Goal: Task Accomplishment & Management: Complete application form

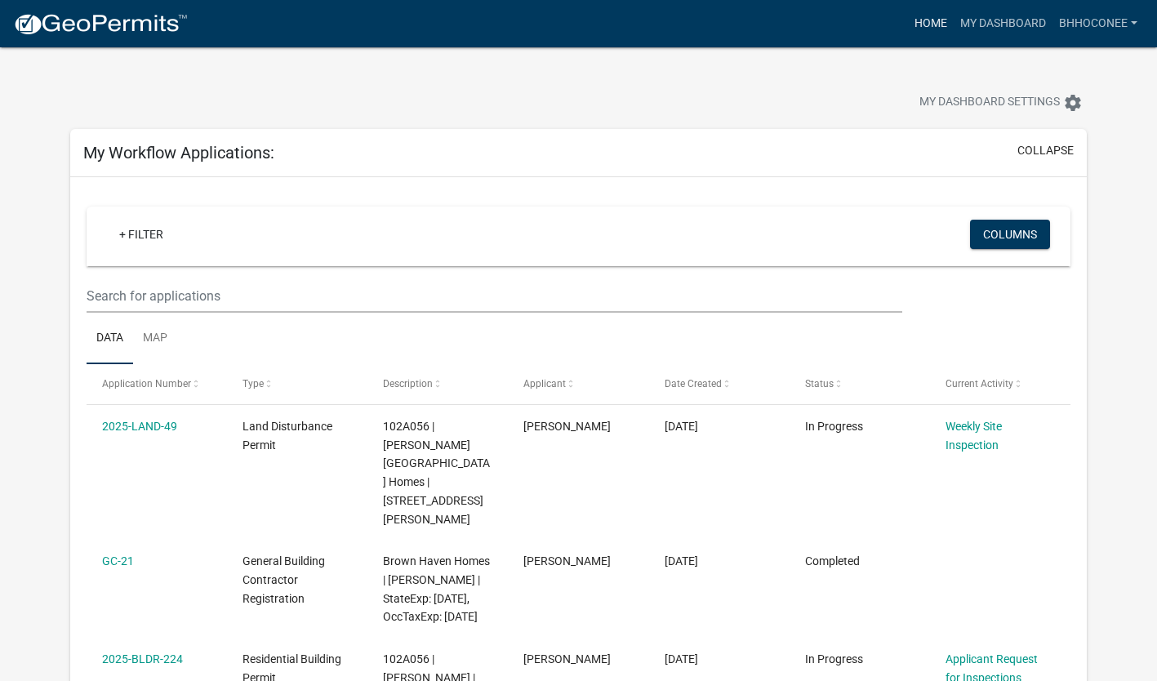
click at [938, 26] on link "Home" at bounding box center [931, 23] width 46 height 31
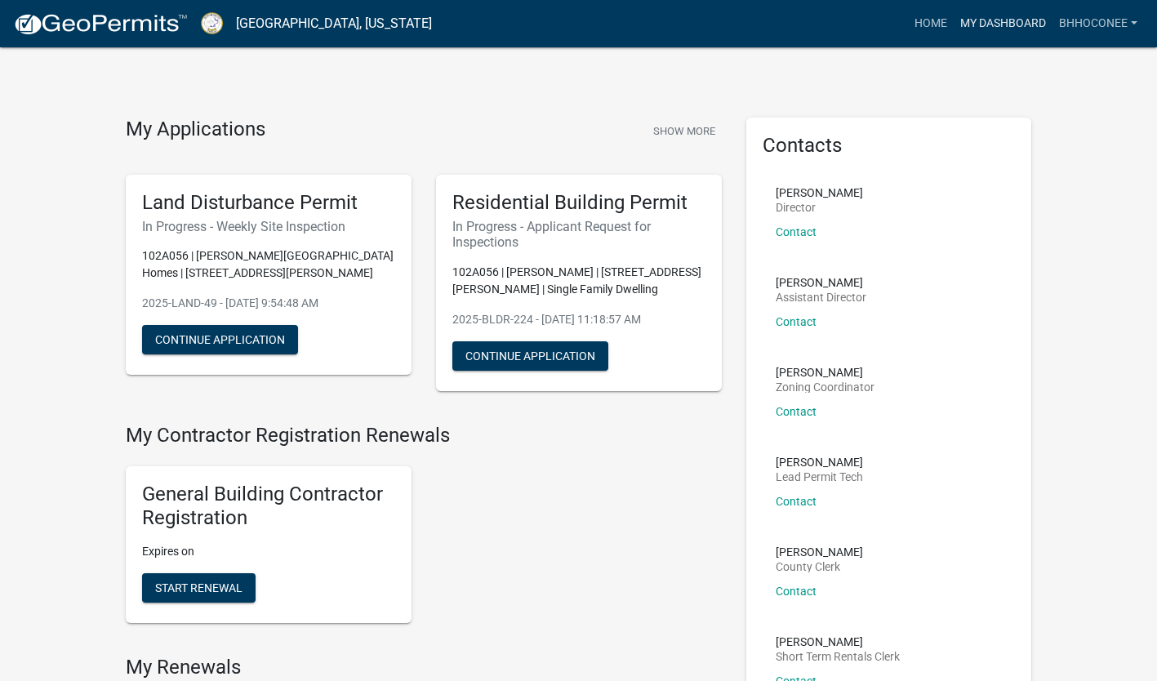
click at [982, 24] on link "My Dashboard" at bounding box center [1003, 23] width 99 height 31
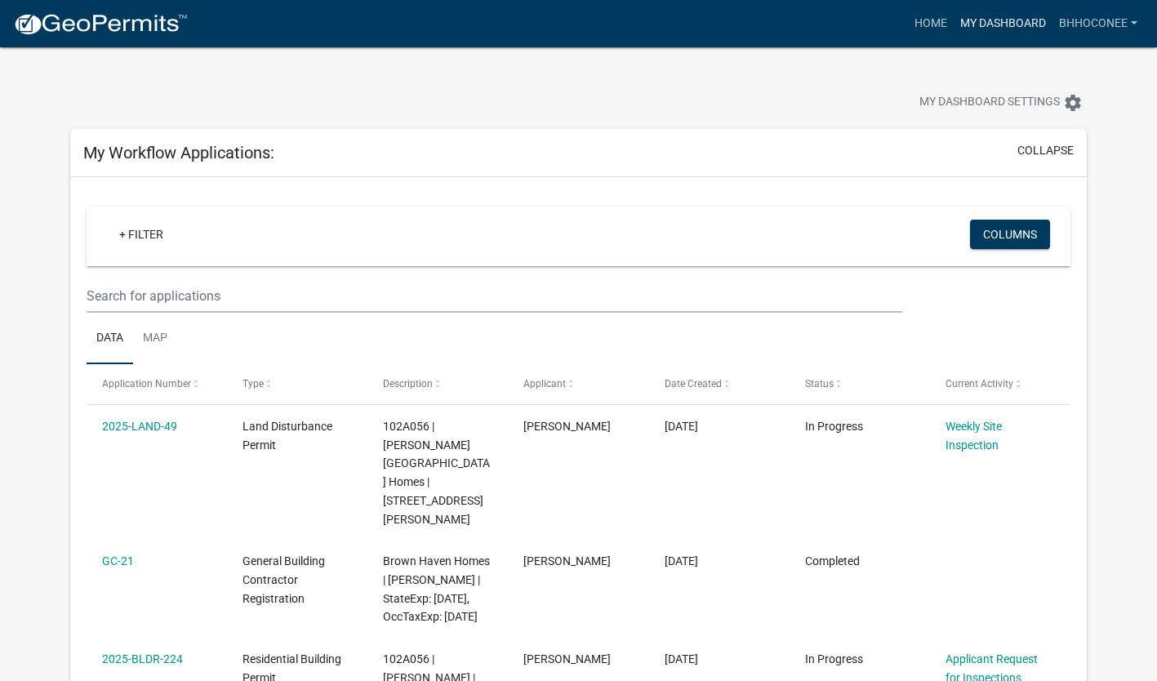
click at [987, 37] on link "My Dashboard" at bounding box center [1003, 23] width 99 height 31
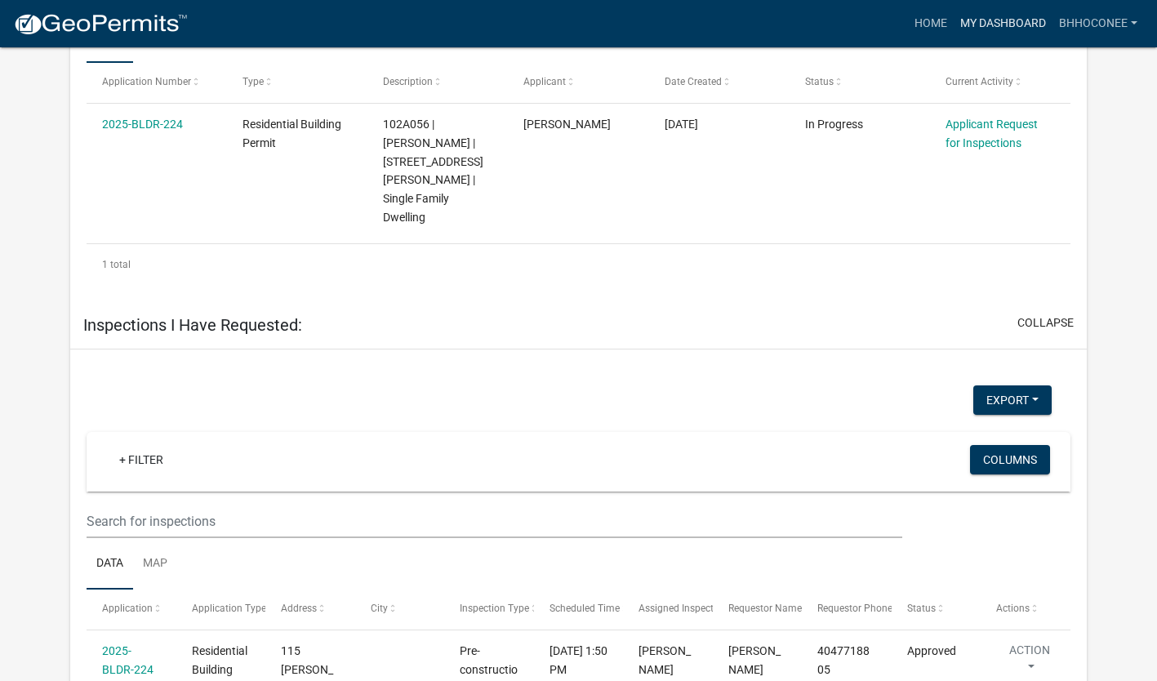
scroll to position [1195, 0]
click at [992, 444] on button "Columns" at bounding box center [1010, 458] width 80 height 29
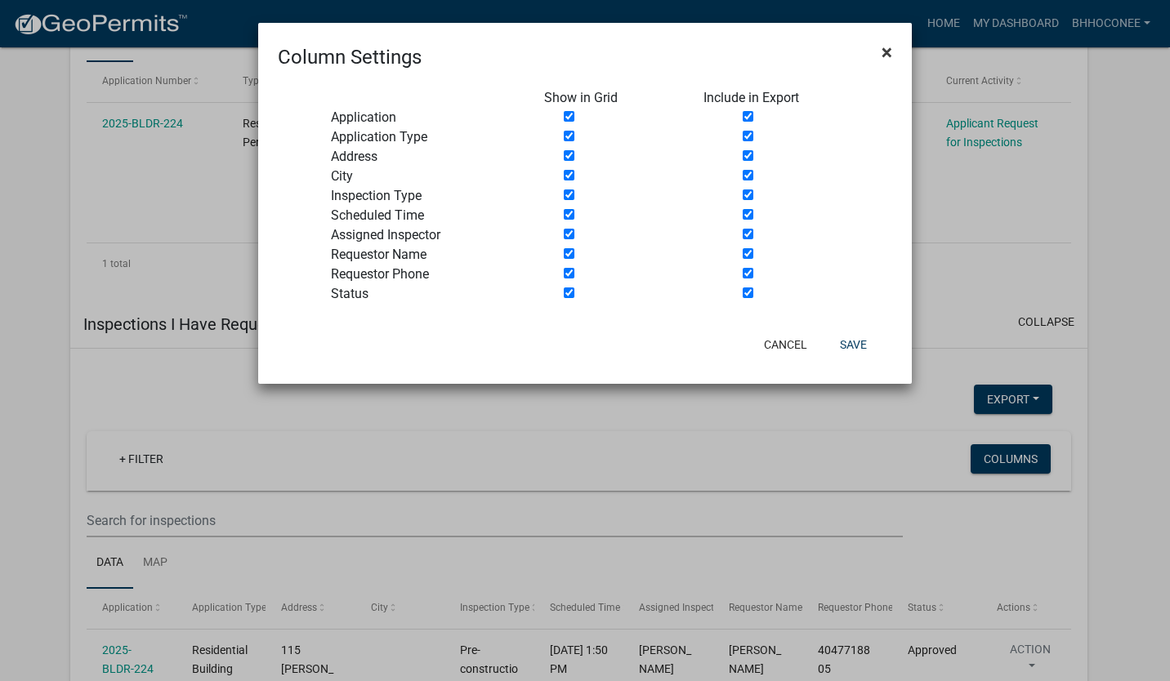
click at [887, 50] on span "×" at bounding box center [886, 52] width 11 height 23
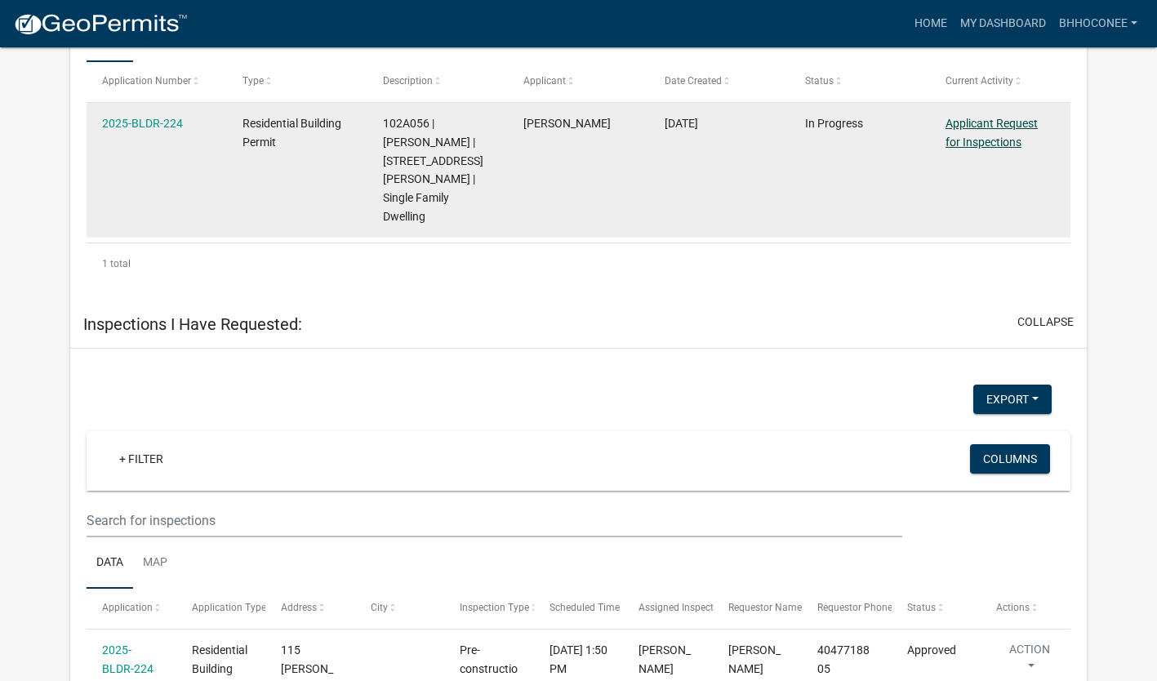
click at [975, 117] on link "Applicant Request for Inspections" at bounding box center [992, 133] width 92 height 32
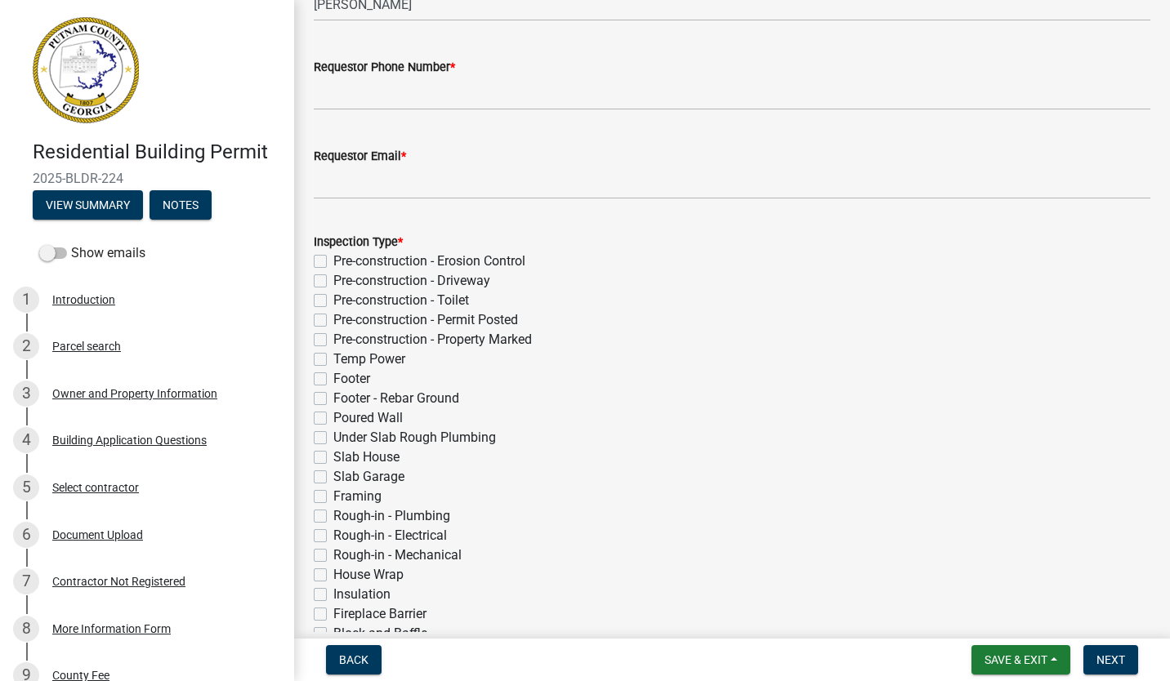
scroll to position [242, 0]
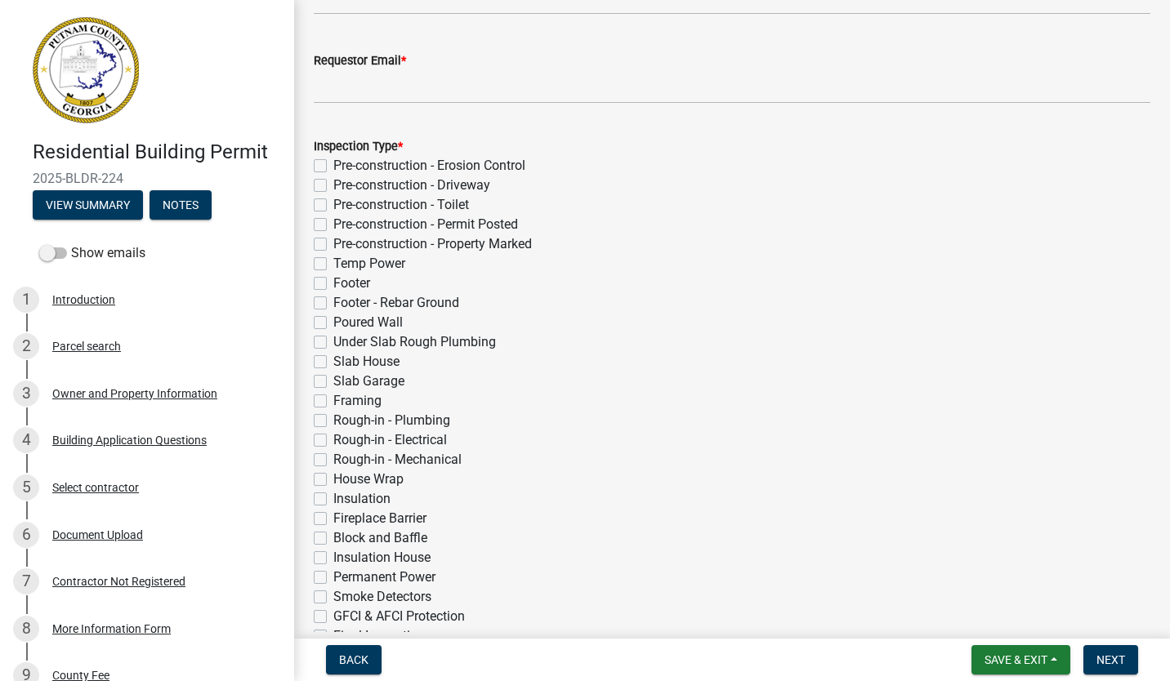
click at [333, 501] on label "Insulation" at bounding box center [361, 499] width 57 height 20
click at [333, 500] on input "Insulation" at bounding box center [338, 494] width 11 height 11
checkbox input "true"
checkbox input "false"
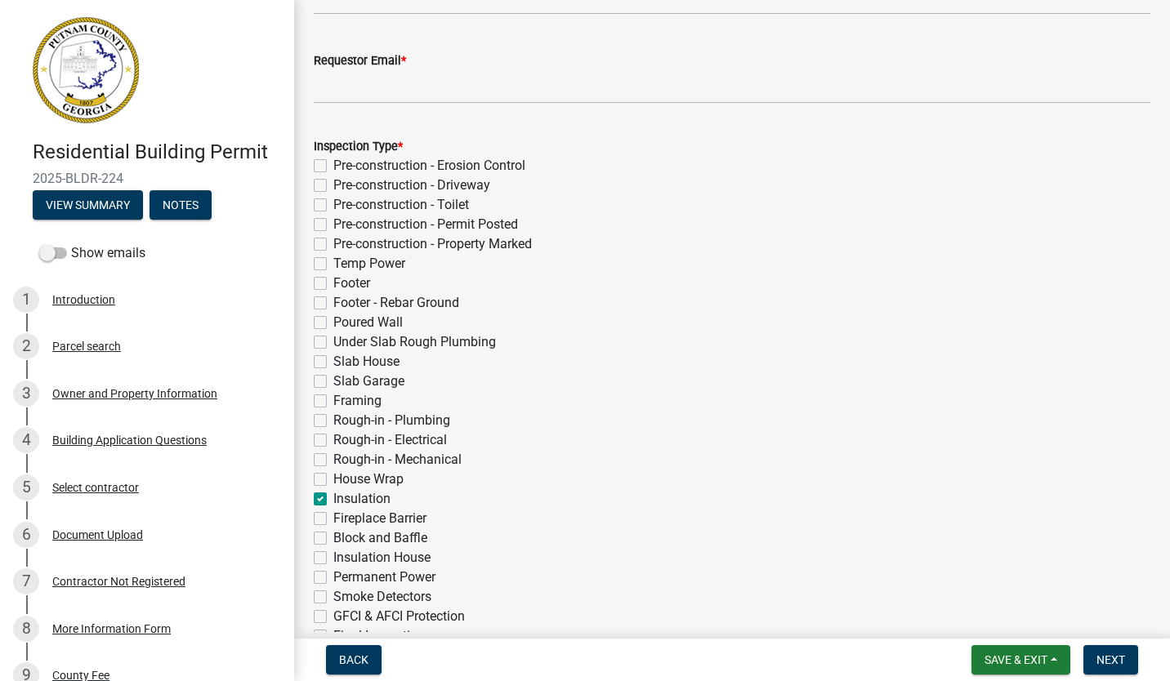
checkbox input "false"
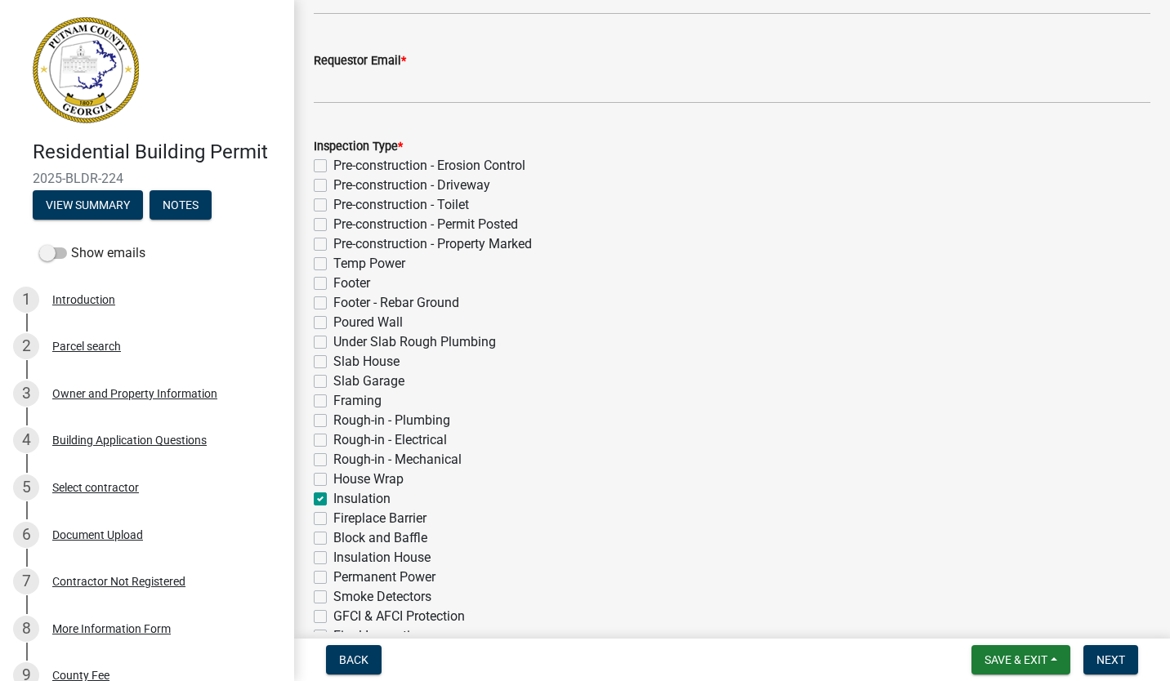
checkbox input "false"
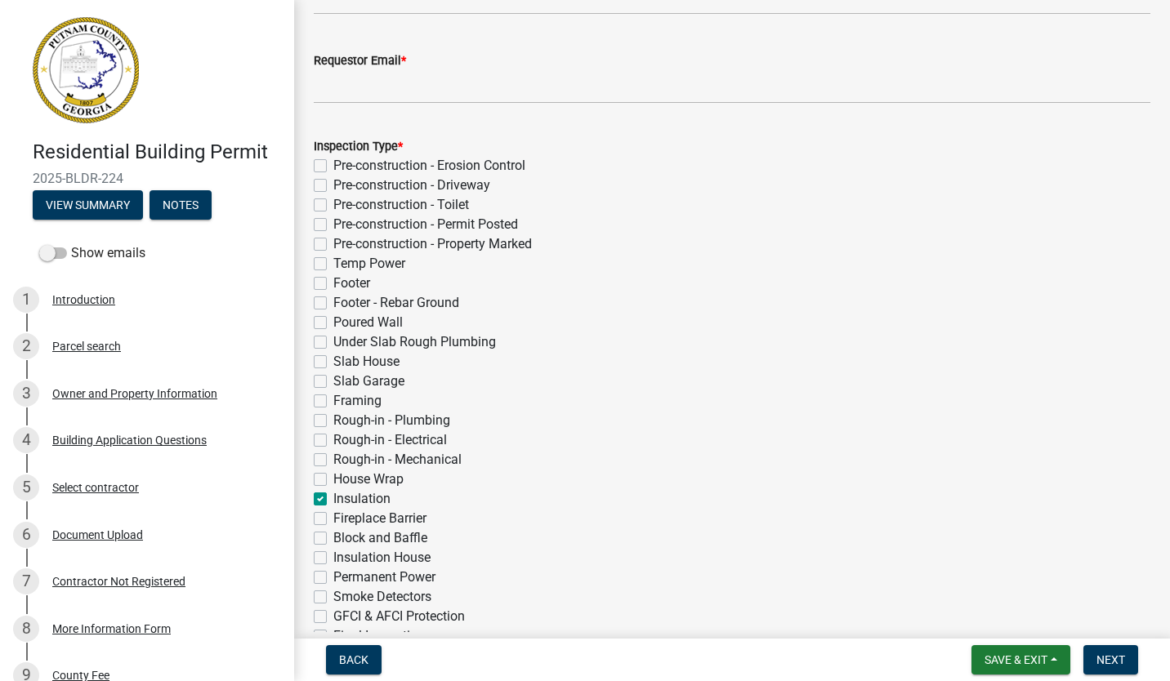
checkbox input "false"
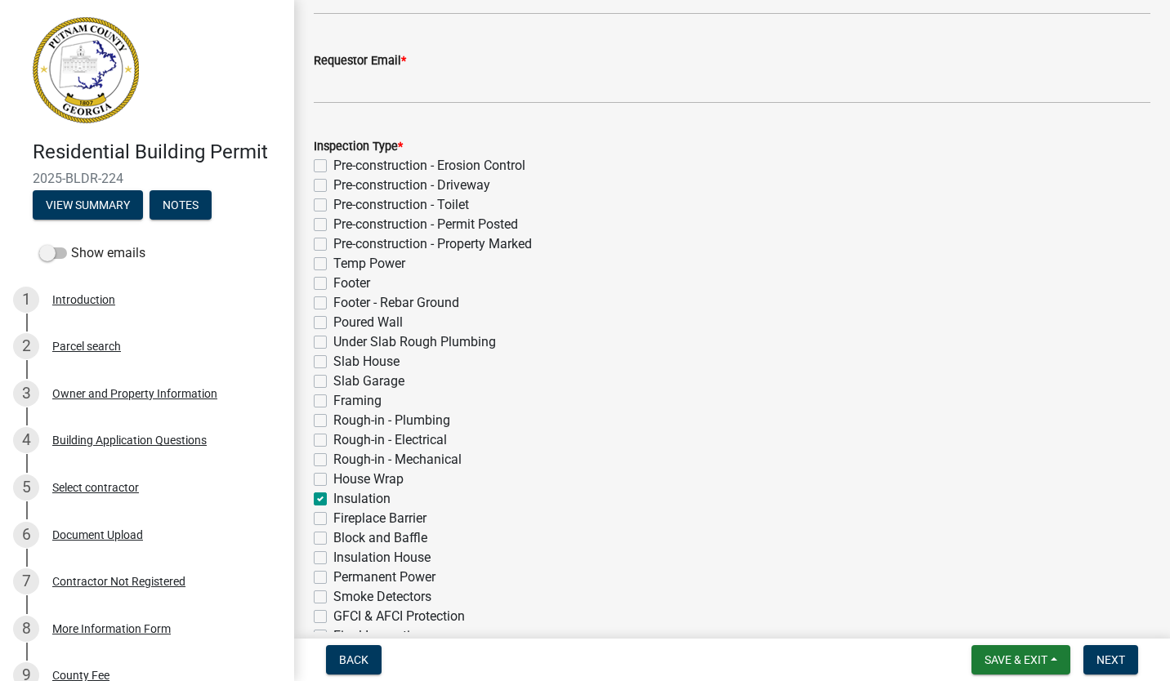
checkbox input "true"
checkbox input "false"
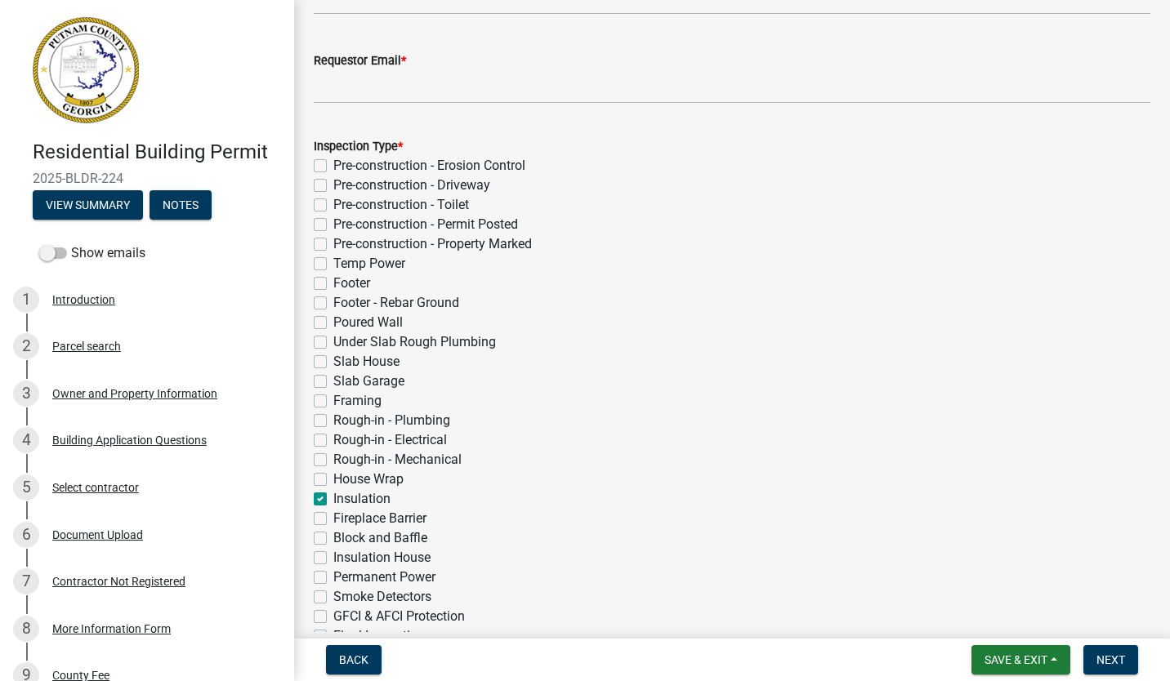
checkbox input "false"
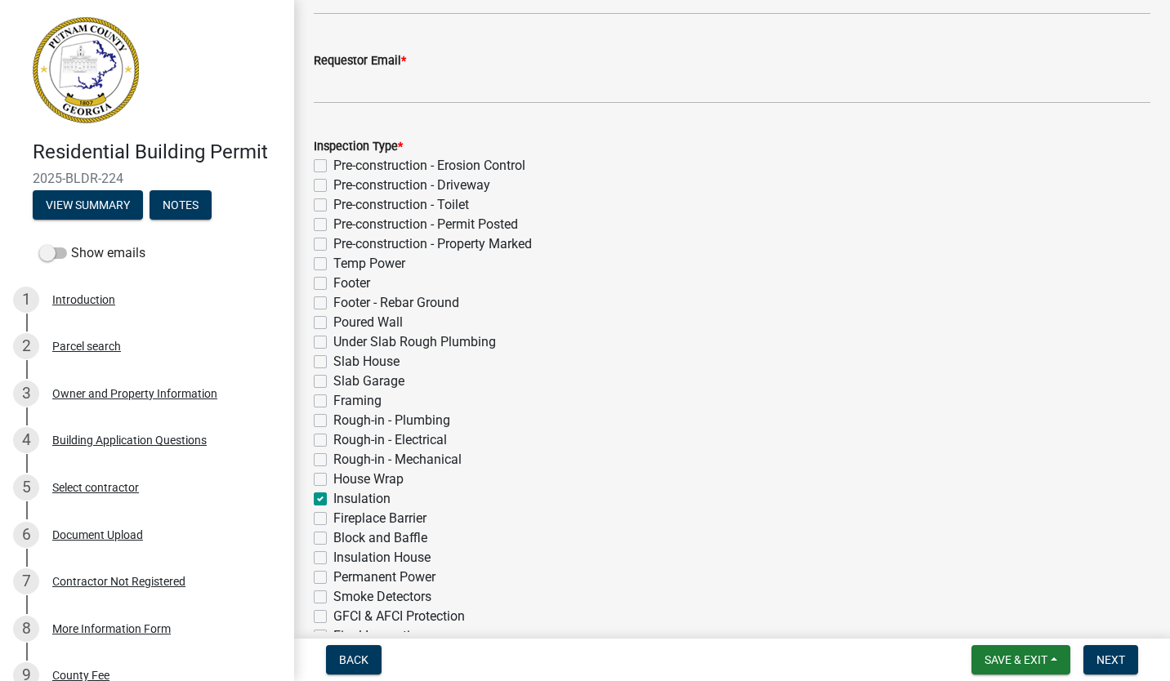
checkbox input "false"
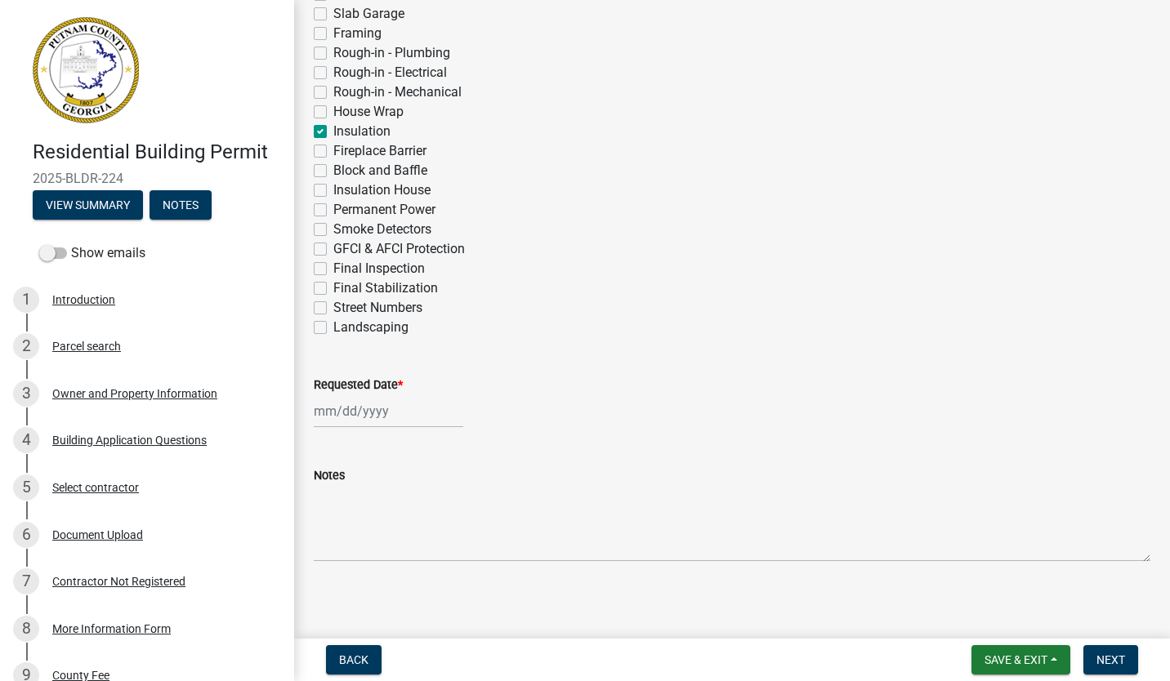
scroll to position [616, 0]
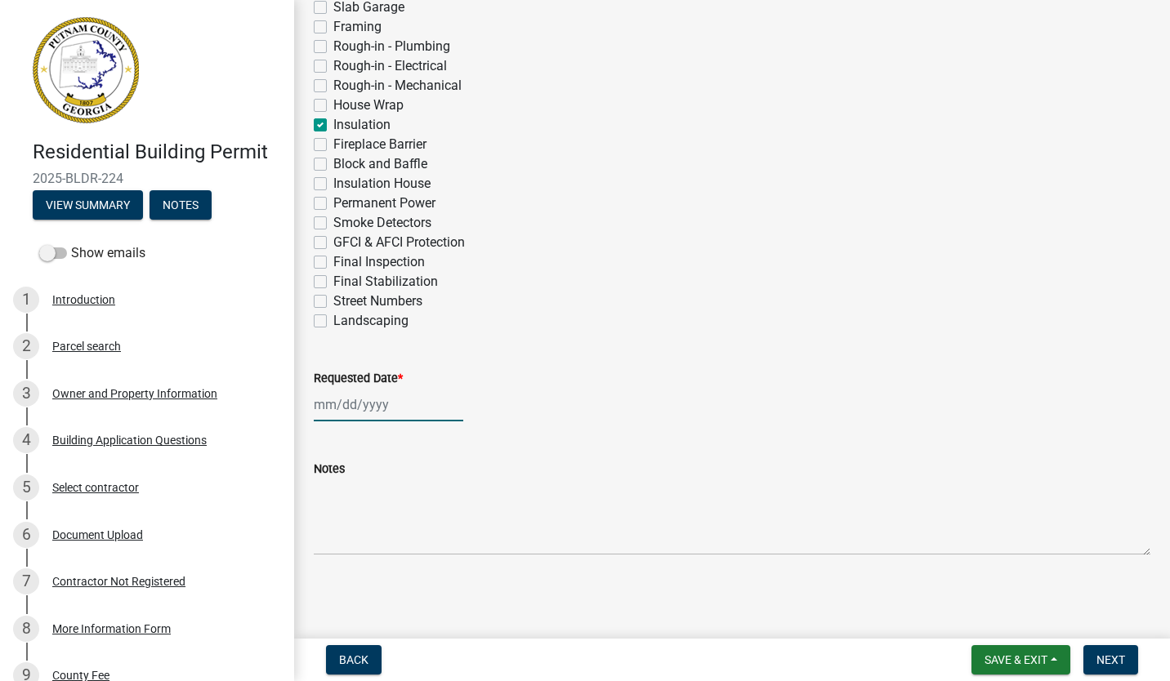
click at [325, 419] on div at bounding box center [388, 404] width 149 height 33
select select "10"
select select "2025"
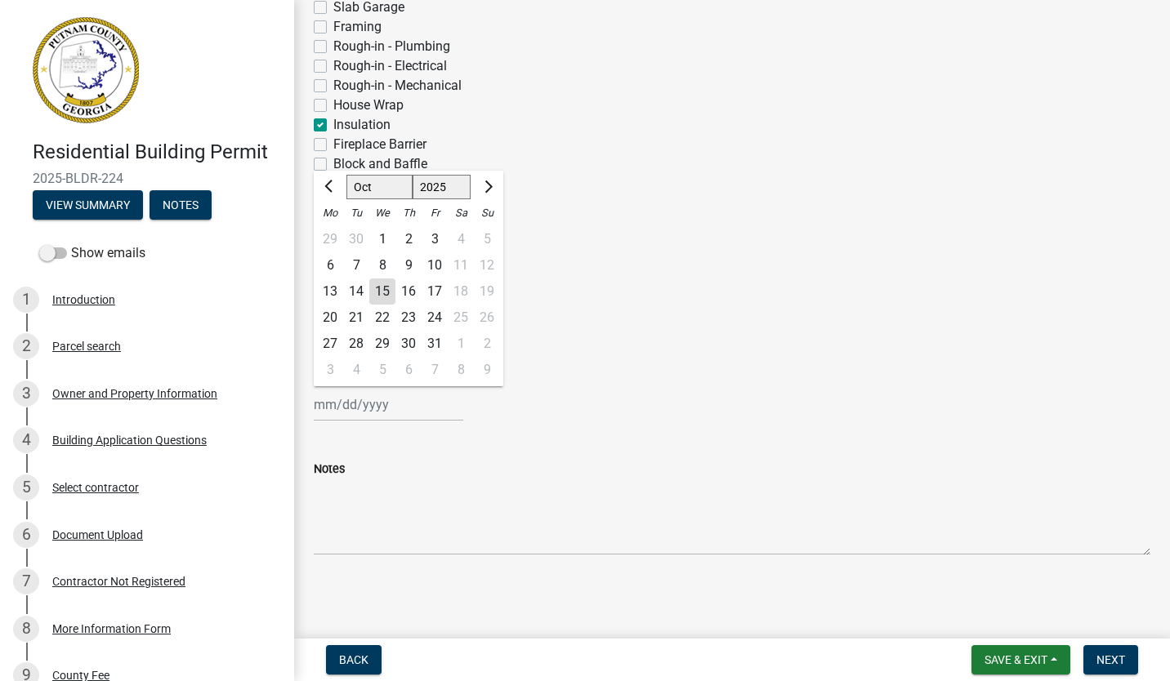
click at [409, 288] on div "16" at bounding box center [408, 292] width 26 height 26
type input "[DATE]"
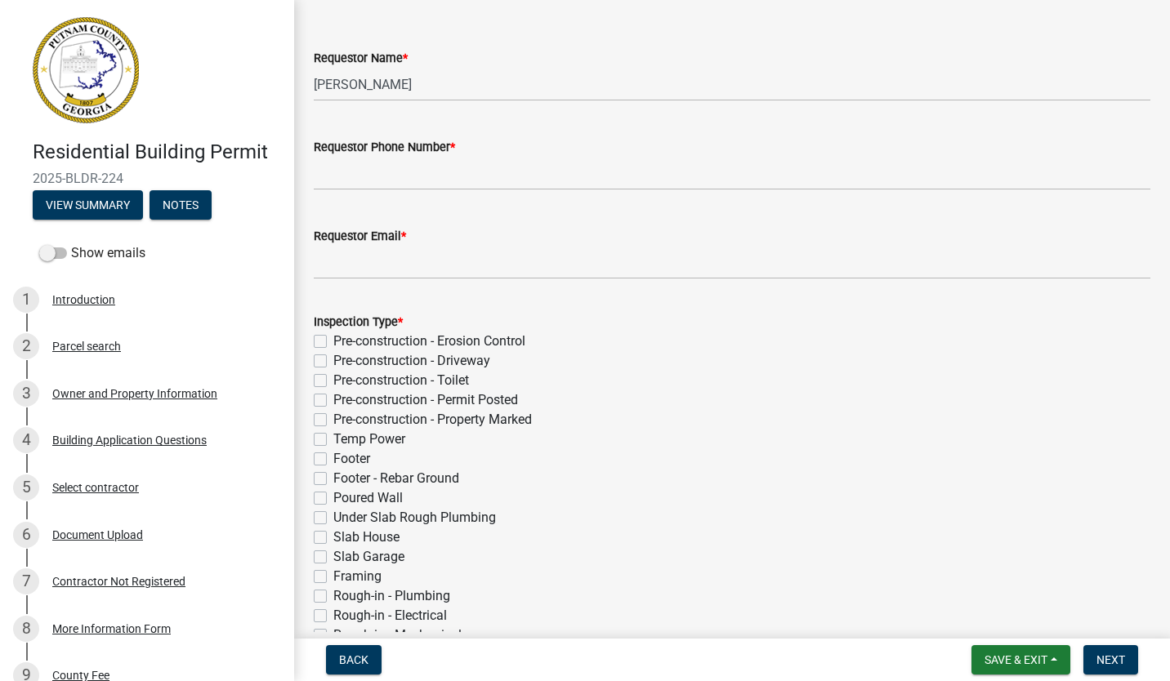
scroll to position [0, 0]
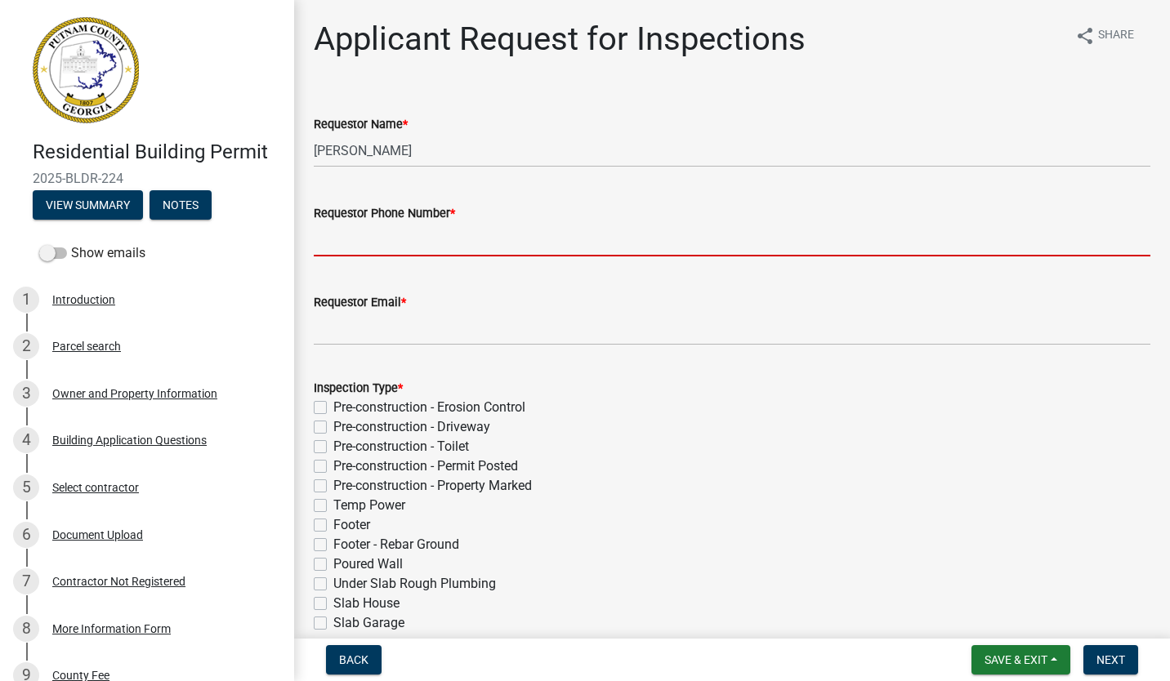
click at [416, 243] on input "Requestor Phone Number *" at bounding box center [732, 239] width 836 height 33
type input "[PHONE_NUMBER]"
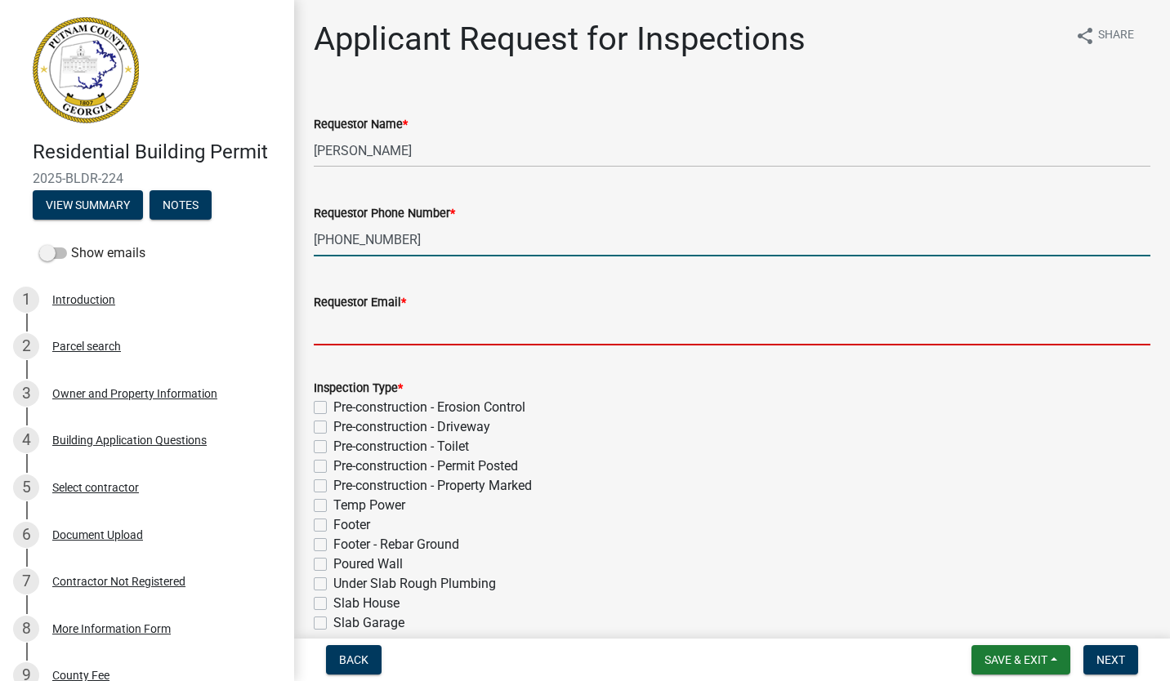
type input "[EMAIL_ADDRESS][DOMAIN_NAME]"
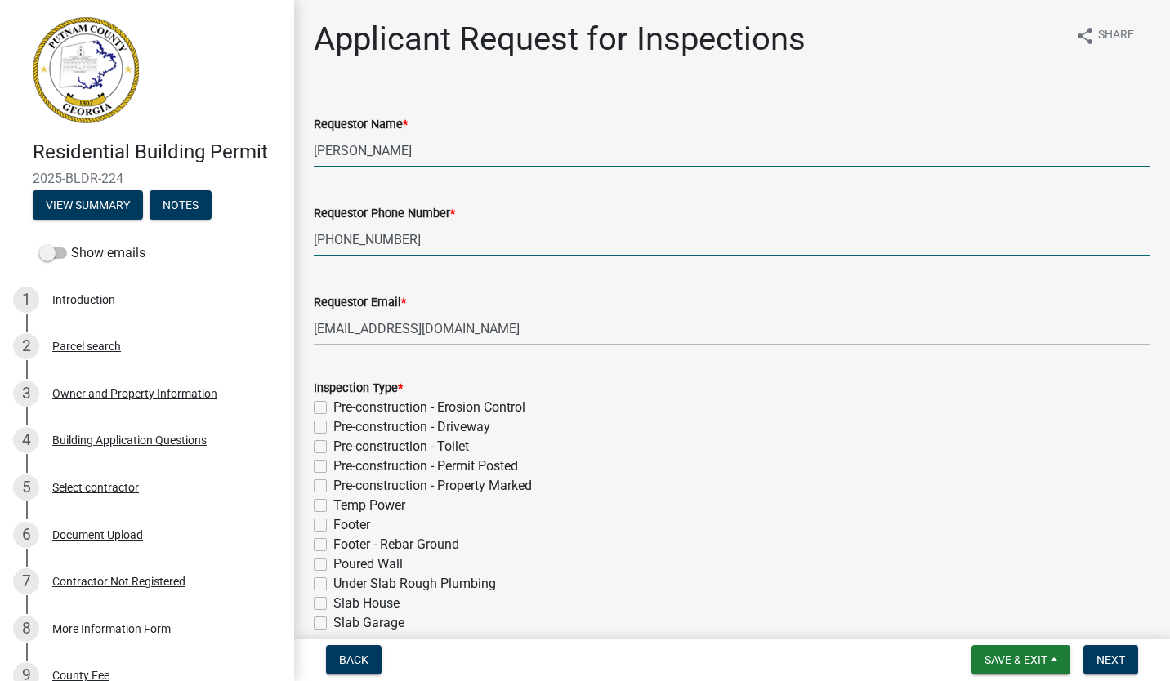
click at [463, 153] on input "[PERSON_NAME]" at bounding box center [732, 150] width 836 height 33
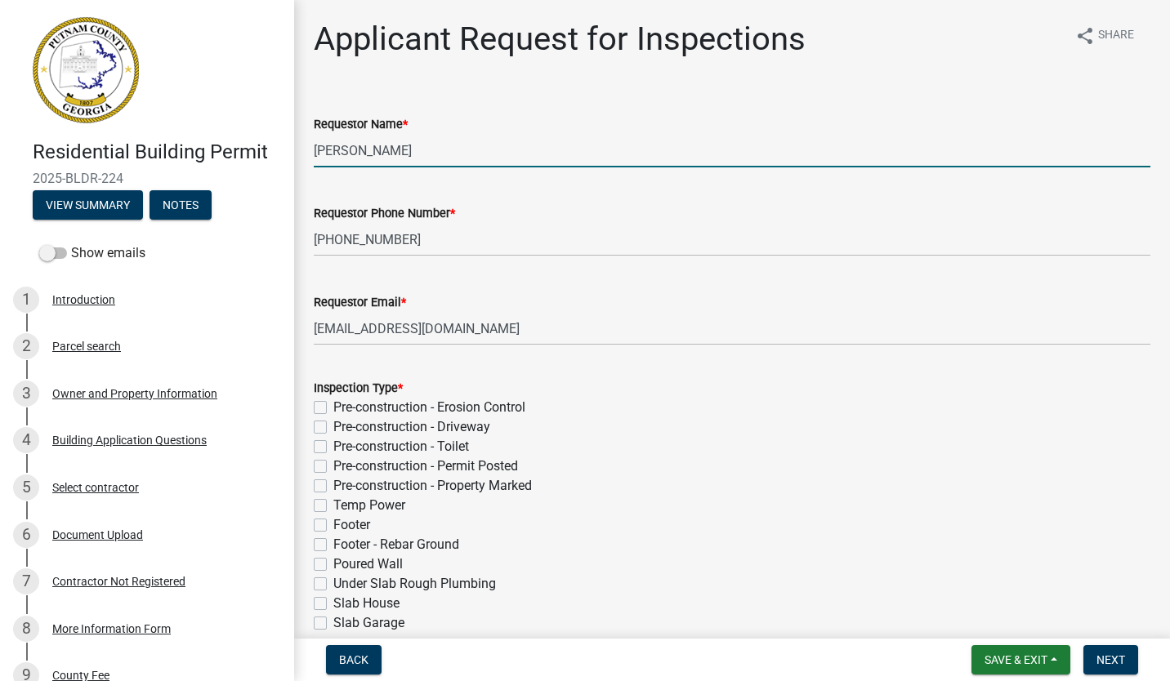
click at [463, 153] on input "[PERSON_NAME]" at bounding box center [732, 150] width 836 height 33
type input "[PERSON_NAME]"
click at [636, 190] on div "Requestor Phone Number * [PHONE_NUMBER]" at bounding box center [732, 219] width 836 height 76
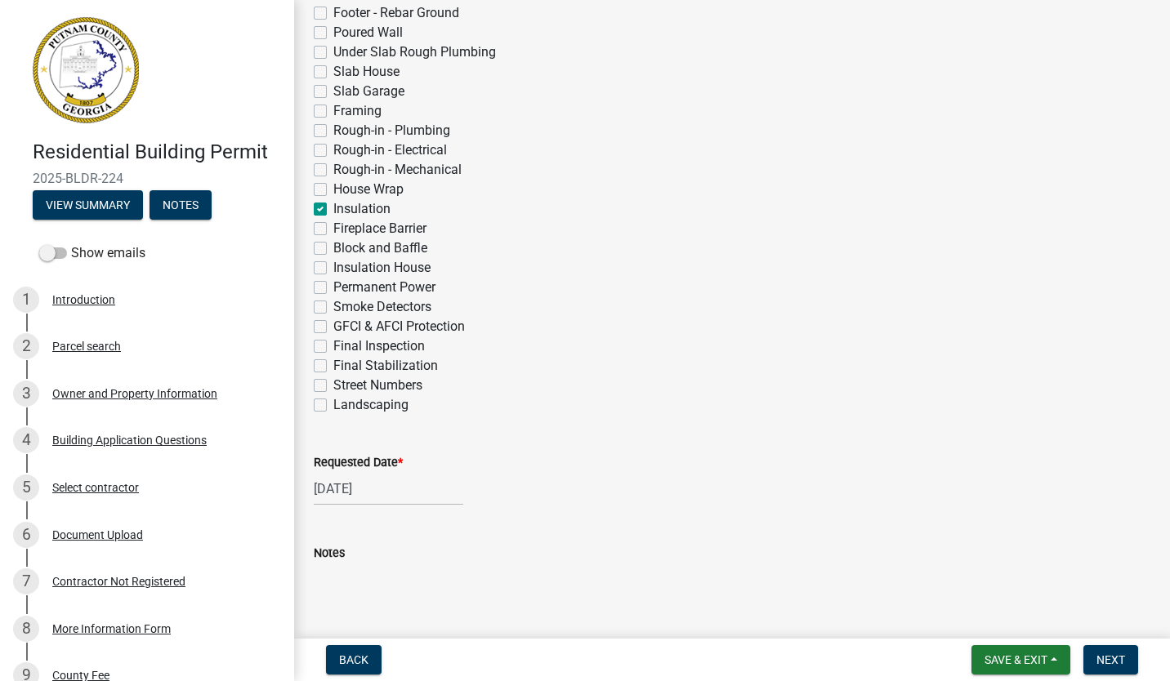
scroll to position [616, 0]
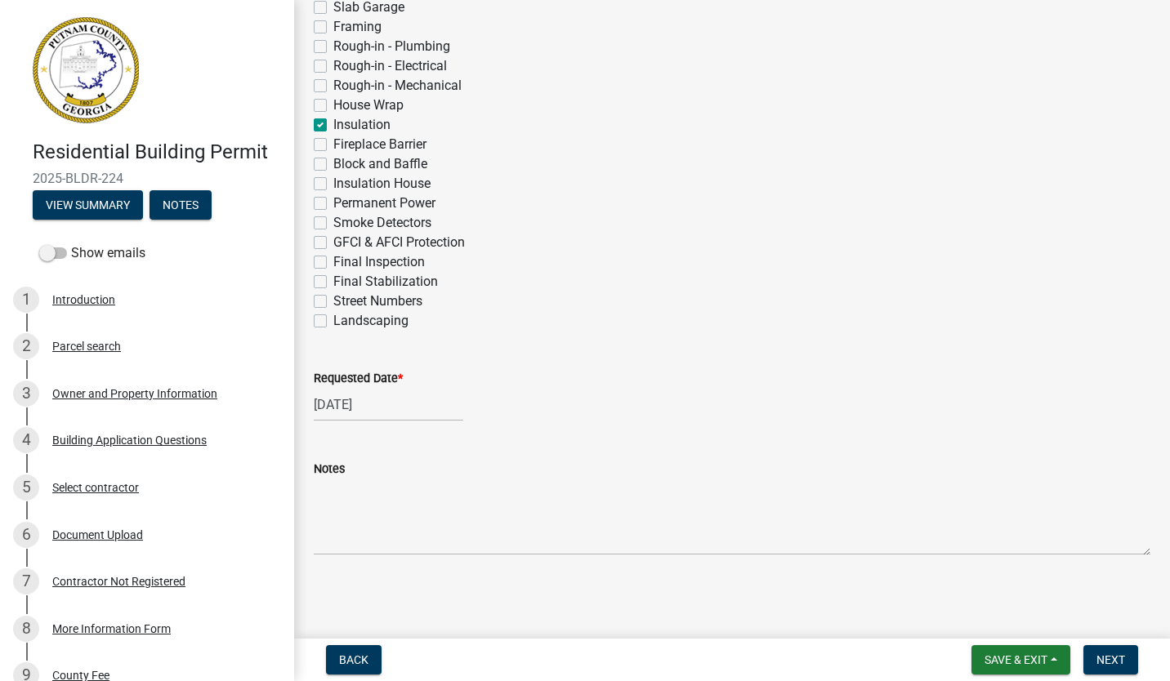
click at [333, 181] on label "Insulation House" at bounding box center [381, 184] width 97 height 20
click at [333, 181] on input "Insulation House" at bounding box center [338, 179] width 11 height 11
checkbox input "true"
checkbox input "false"
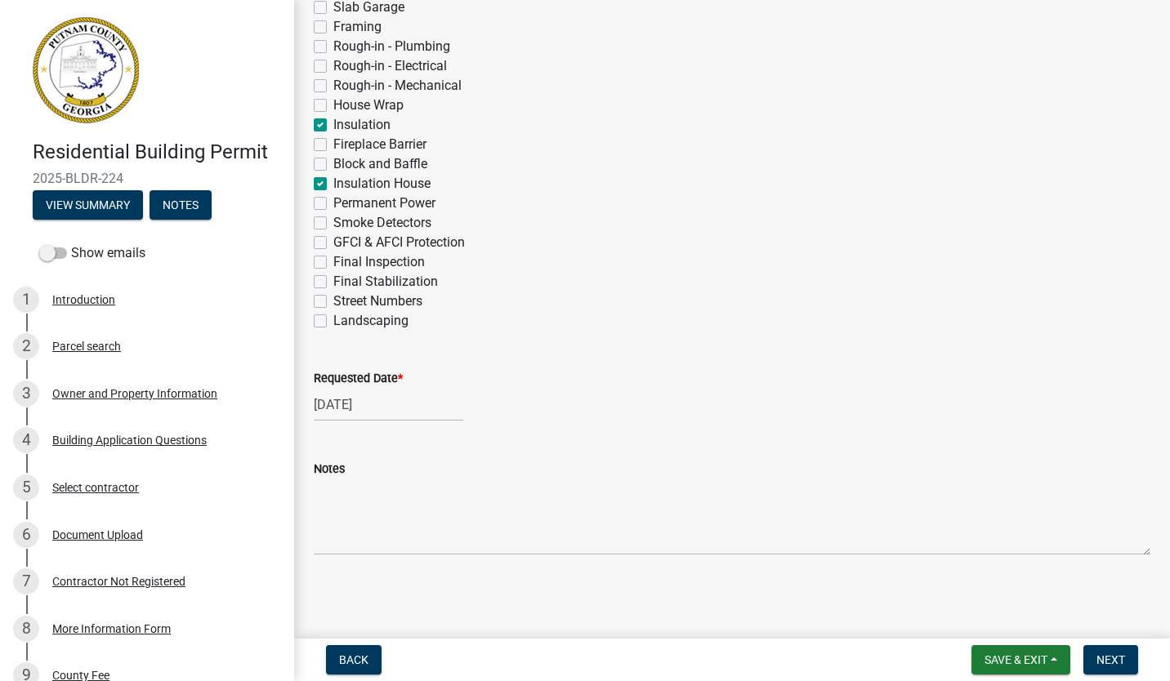
checkbox input "false"
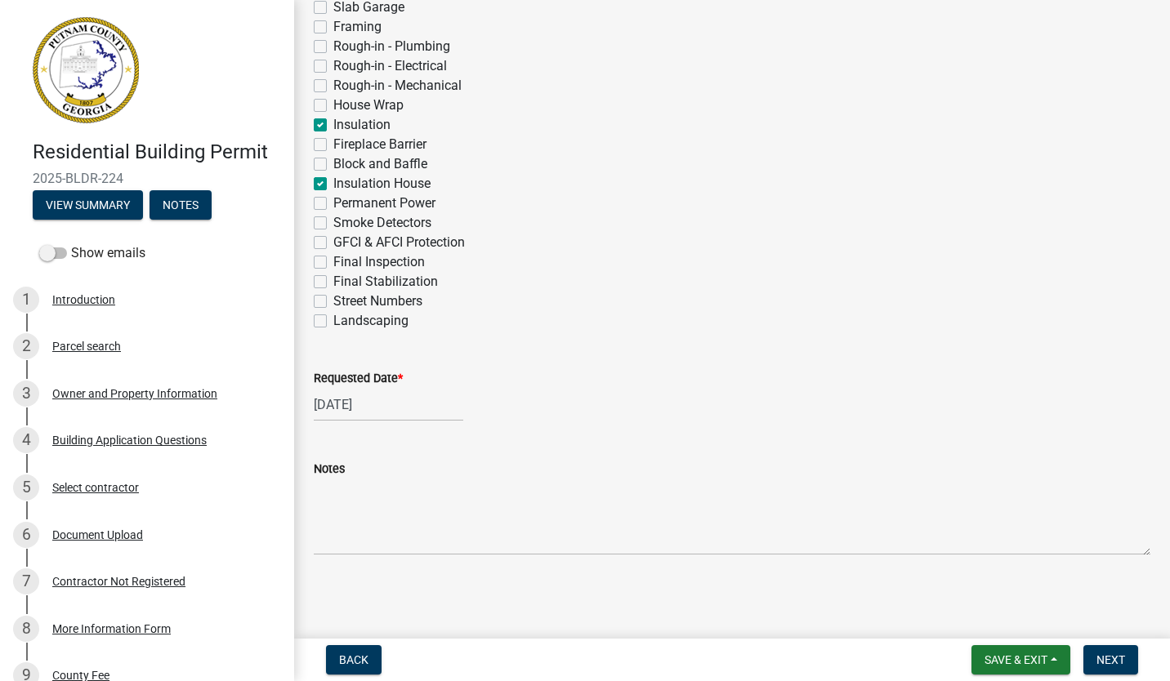
checkbox input "false"
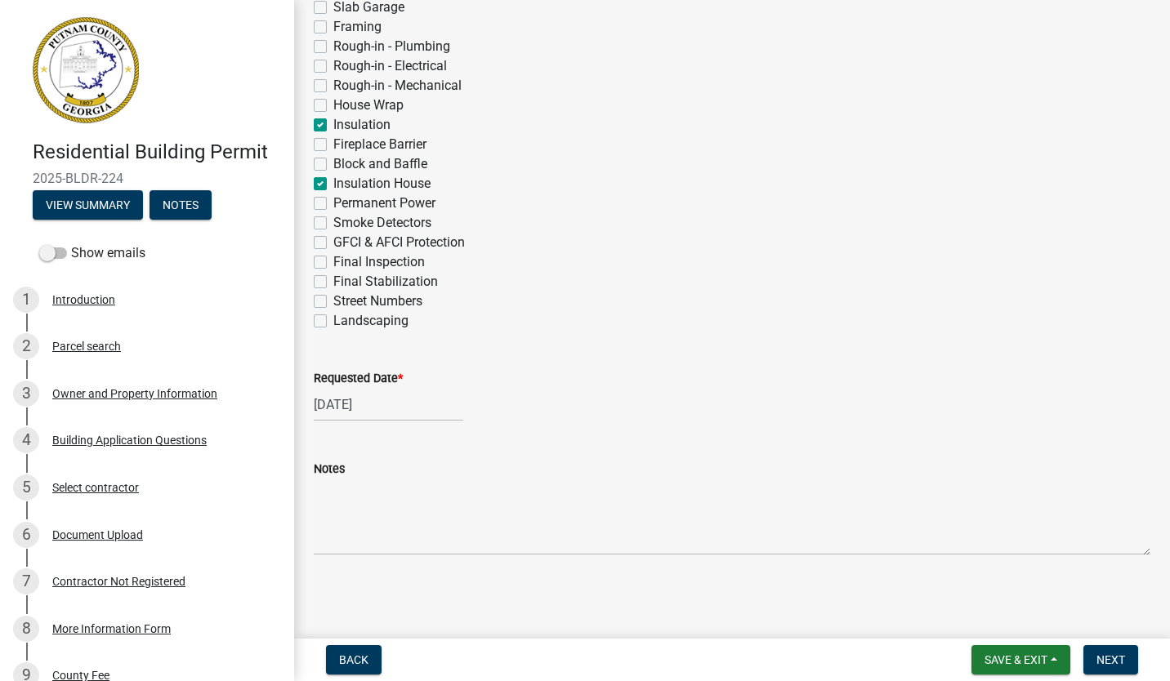
checkbox input "false"
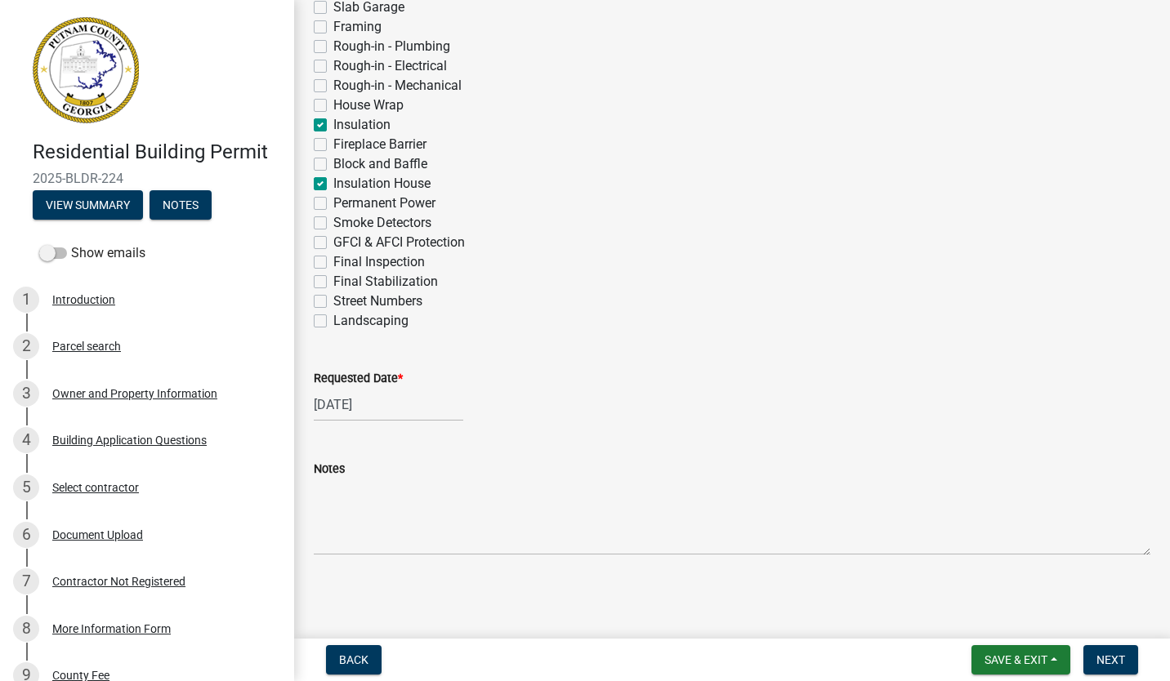
checkbox input "true"
checkbox input "false"
checkbox input "true"
checkbox input "false"
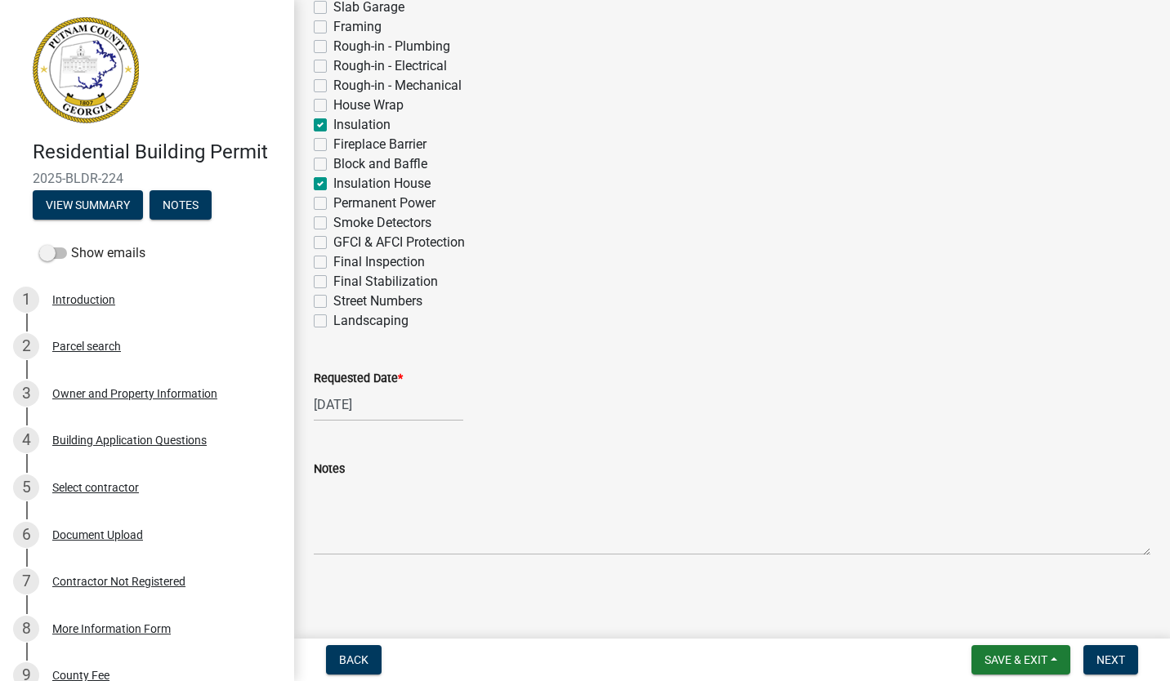
checkbox input "false"
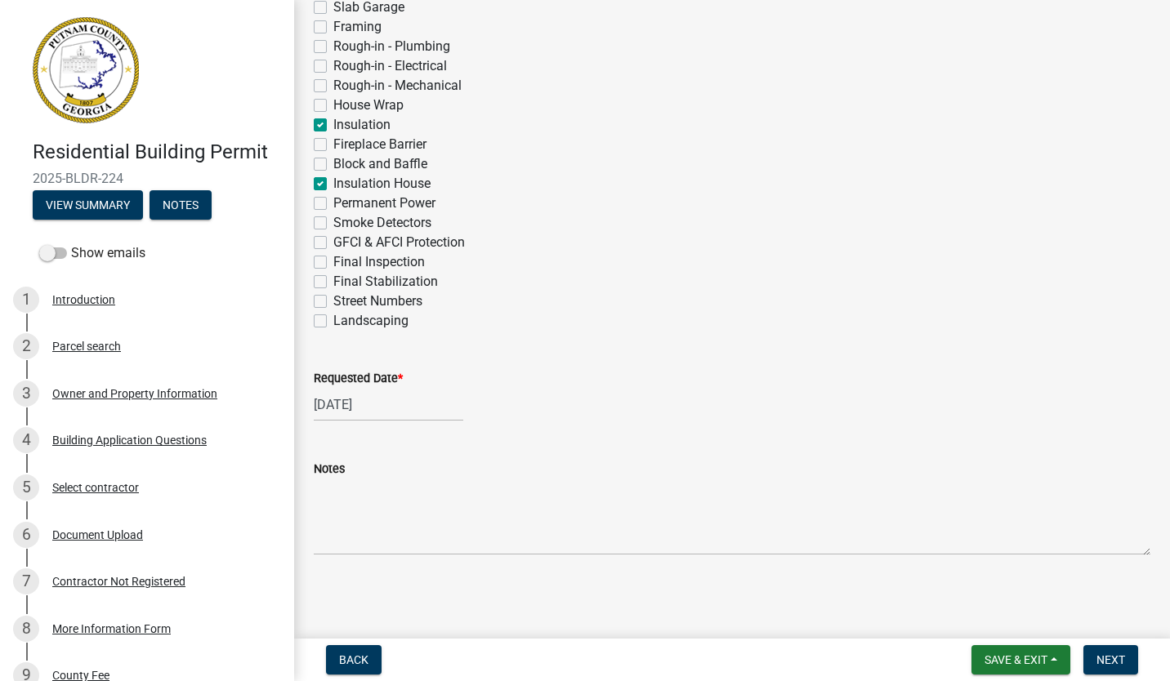
checkbox input "false"
click at [333, 145] on label "Fireplace Barrier" at bounding box center [379, 145] width 93 height 20
click at [333, 145] on input "Fireplace Barrier" at bounding box center [338, 140] width 11 height 11
checkbox input "true"
checkbox input "false"
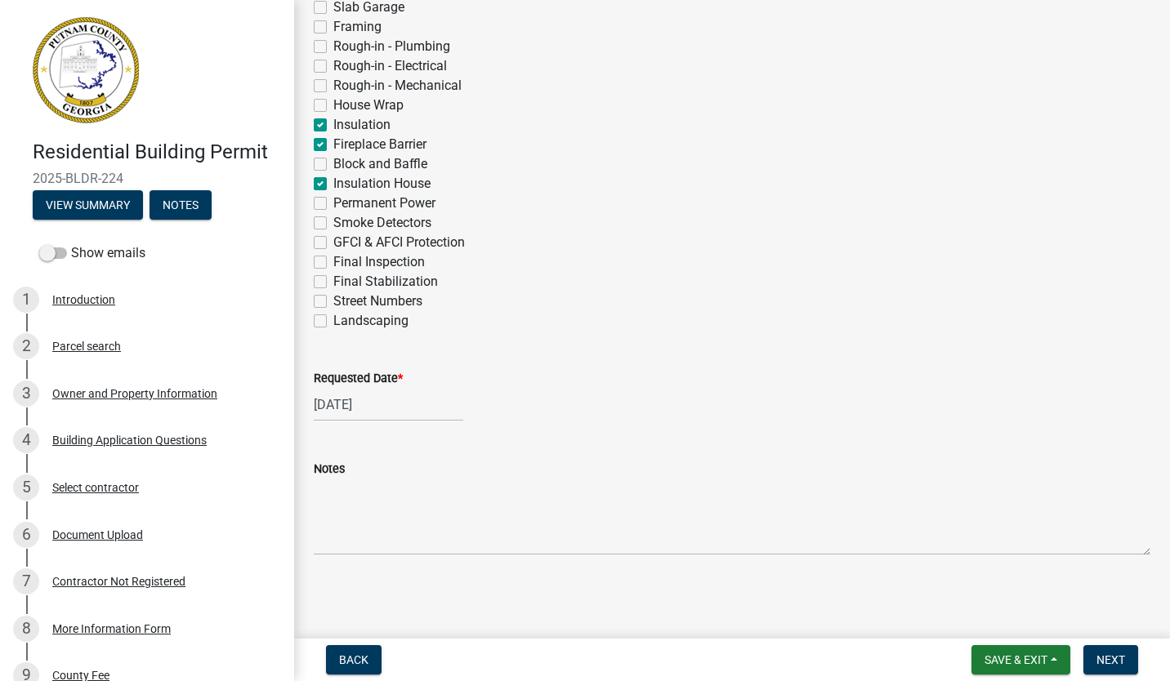
checkbox input "false"
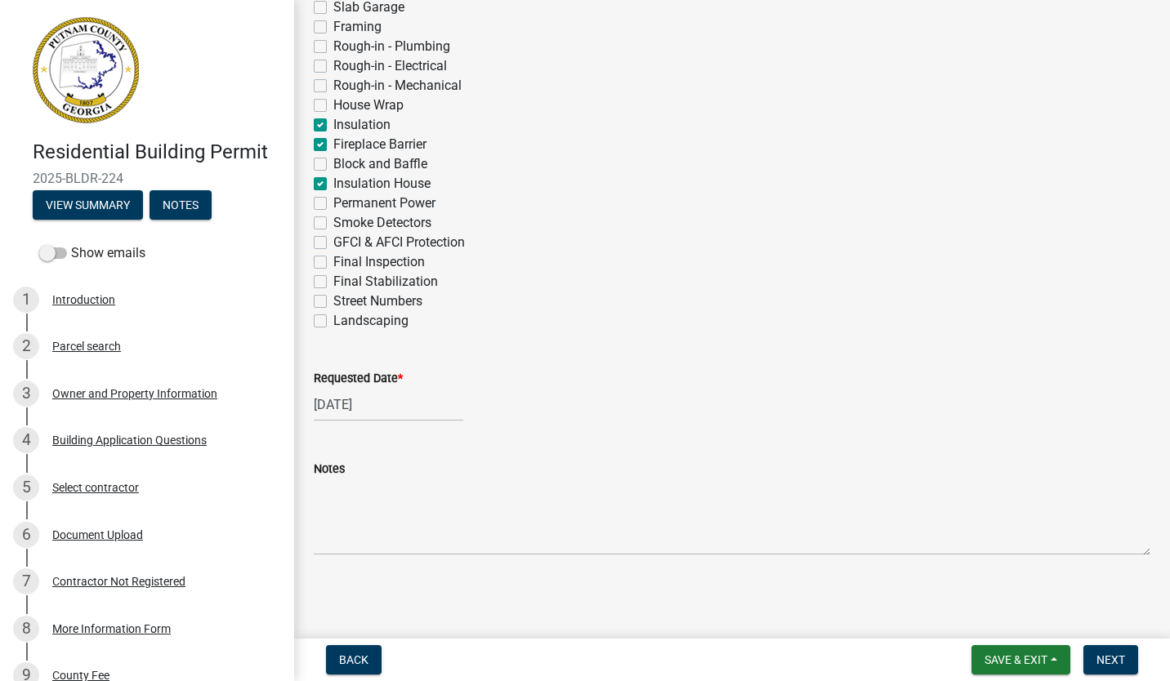
checkbox input "false"
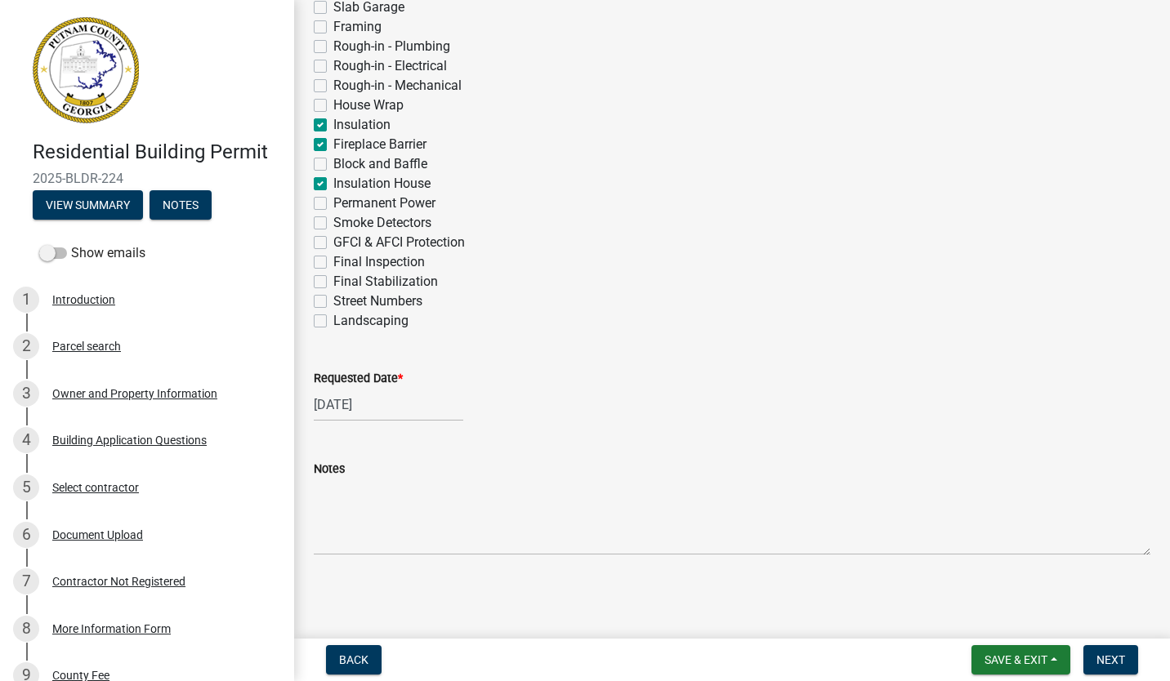
checkbox input "false"
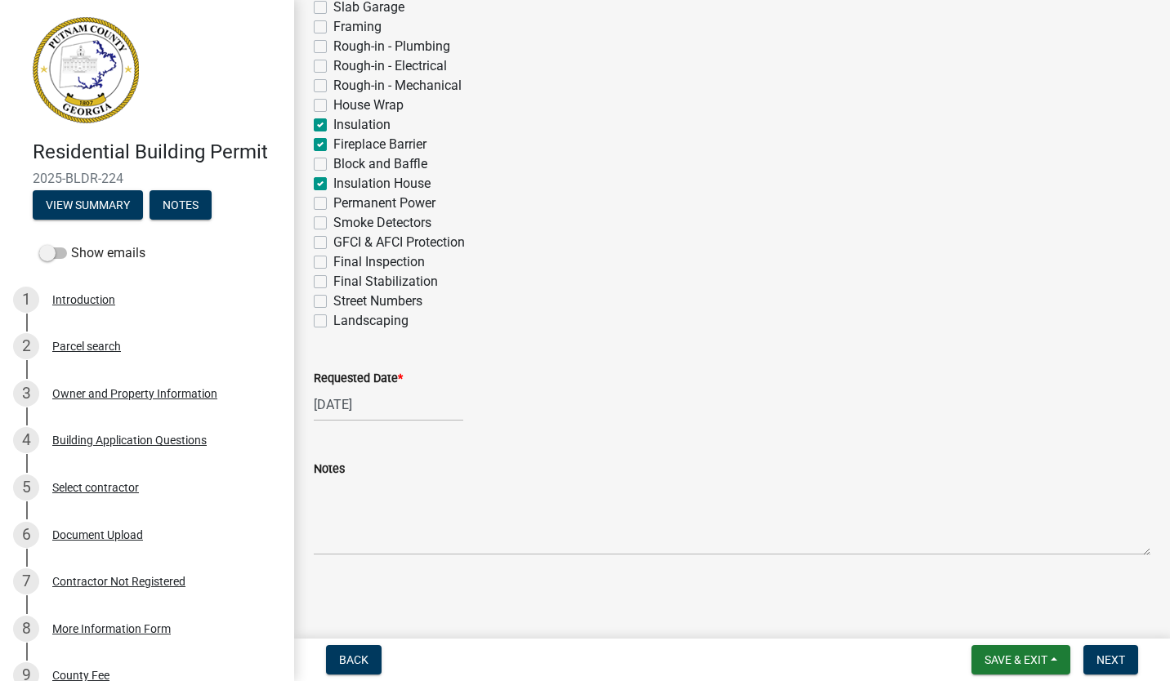
checkbox input "false"
checkbox input "true"
checkbox input "false"
checkbox input "true"
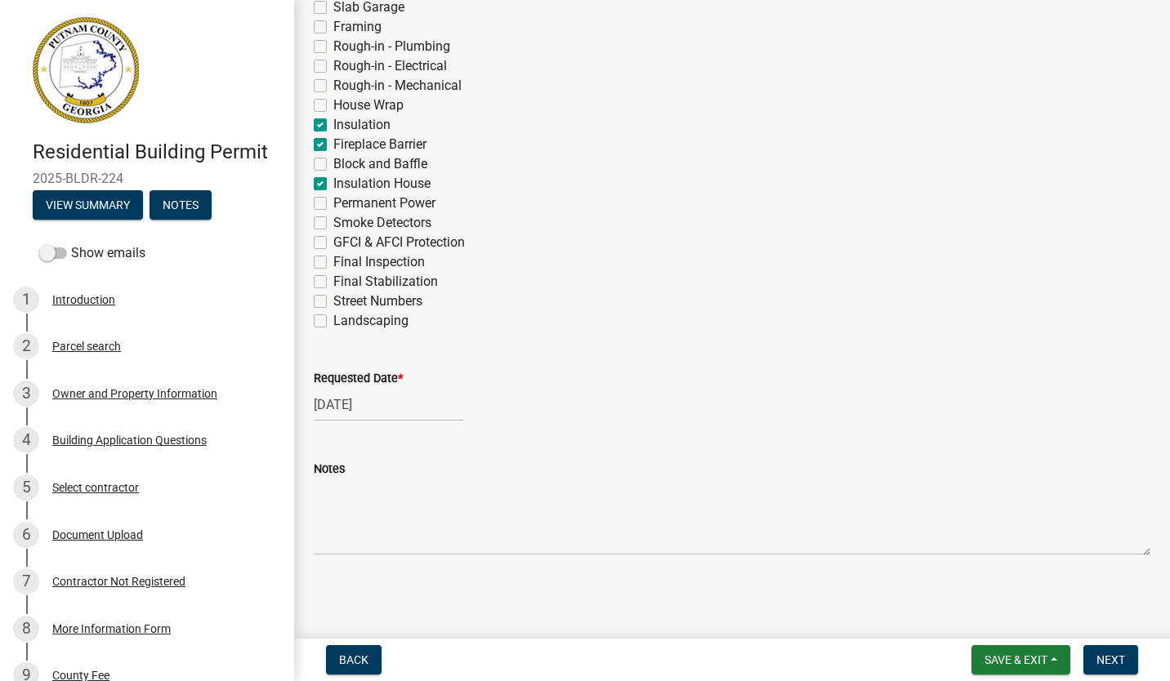
checkbox input "false"
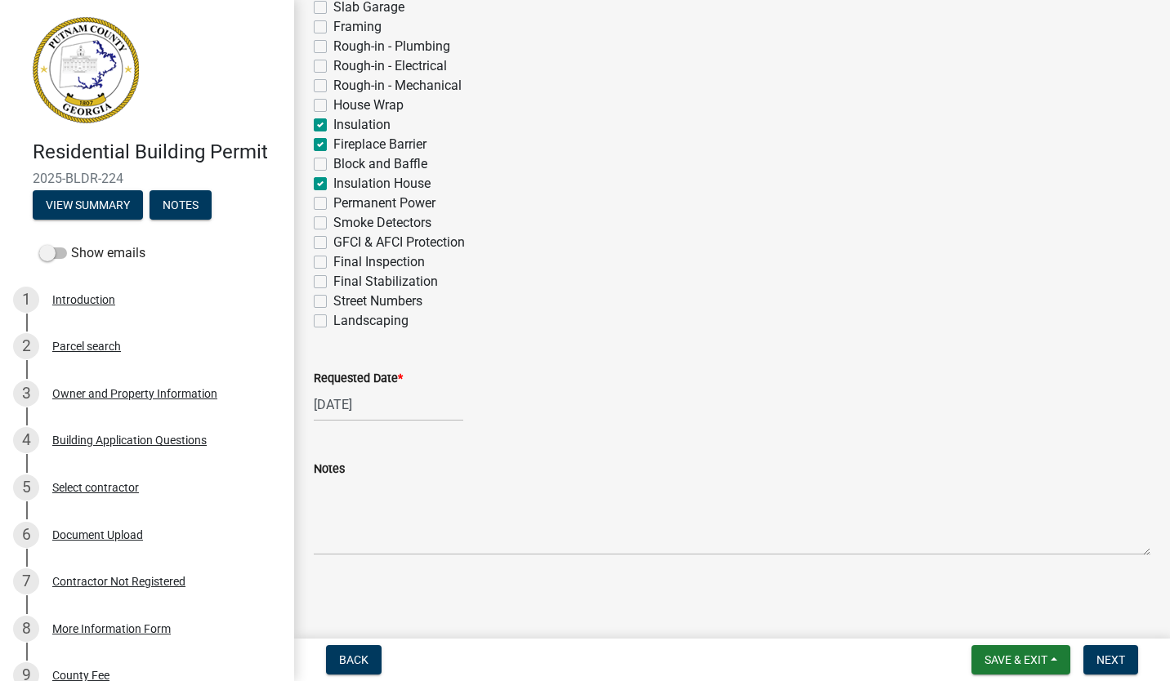
checkbox input "false"
click at [319, 172] on div "Block and Baffle" at bounding box center [732, 164] width 836 height 20
click at [333, 163] on label "Block and Baffle" at bounding box center [380, 164] width 94 height 20
click at [333, 163] on input "Block and Baffle" at bounding box center [338, 159] width 11 height 11
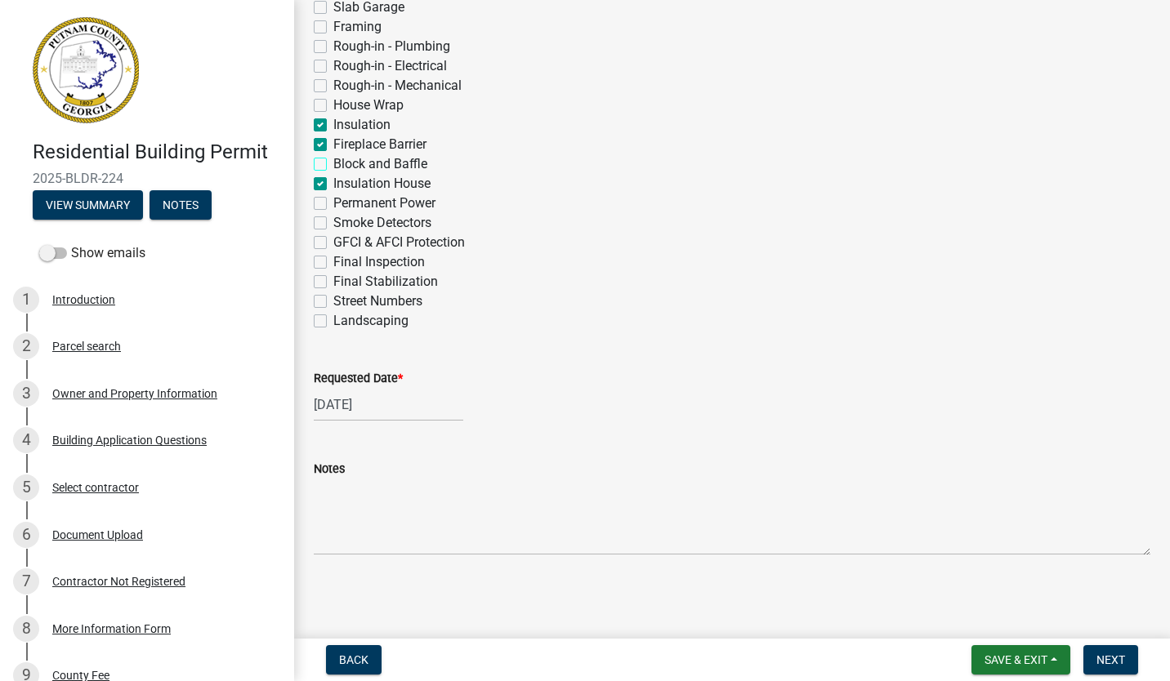
checkbox input "true"
checkbox input "false"
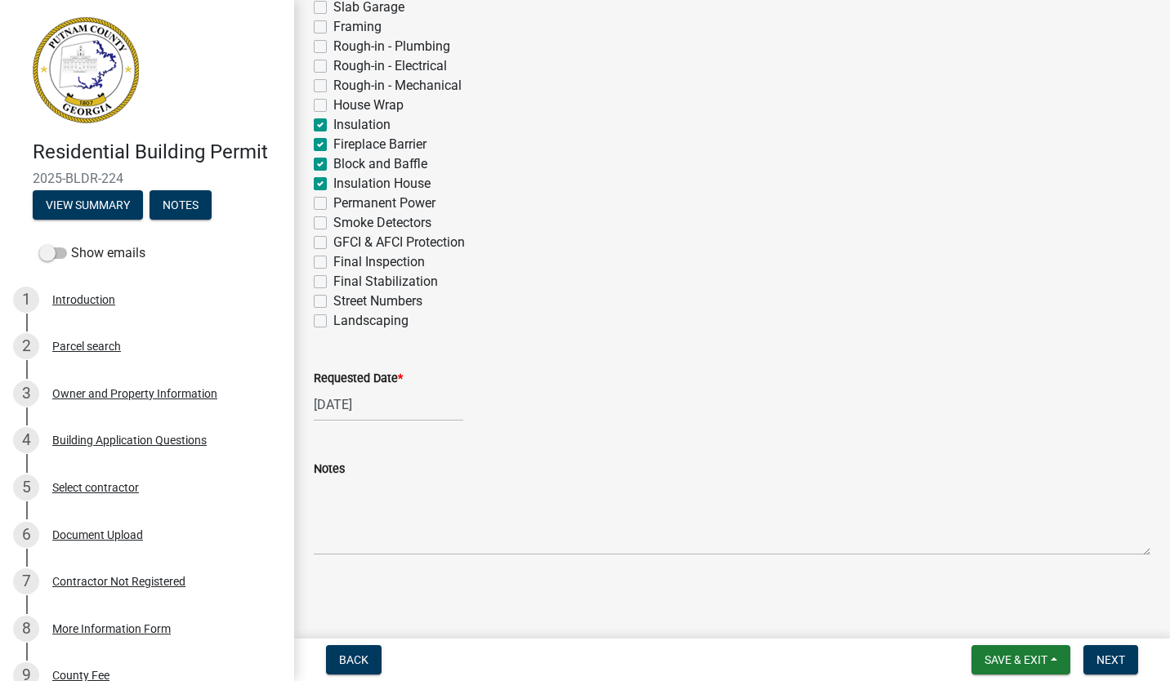
checkbox input "false"
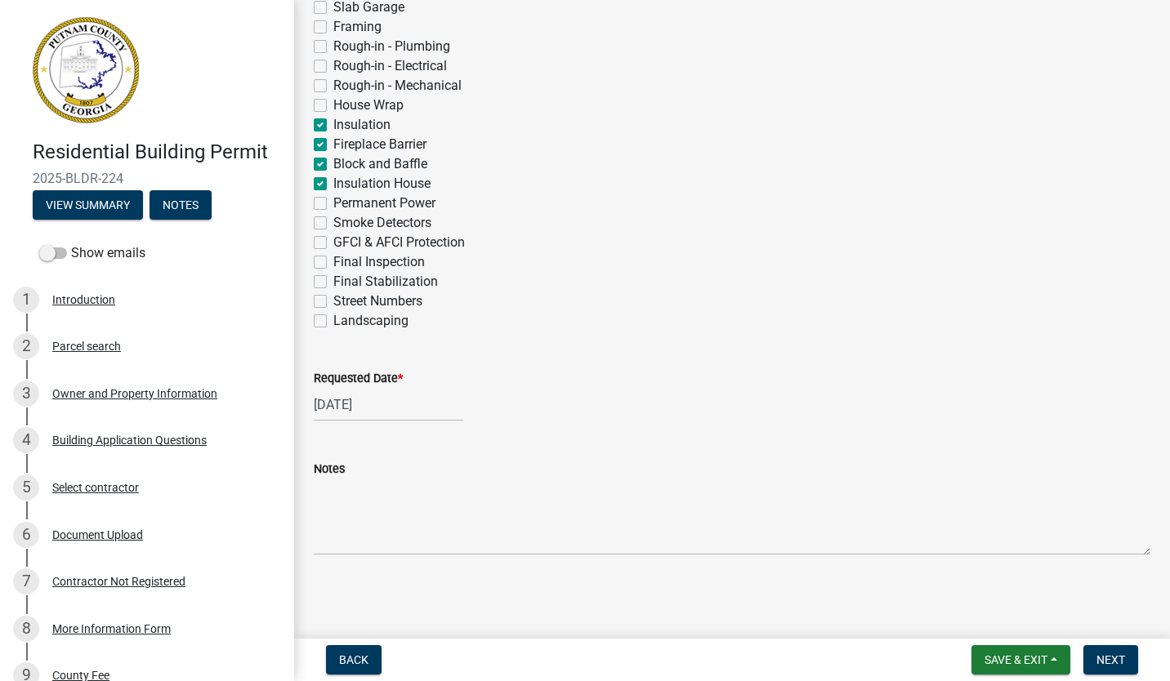
checkbox input "false"
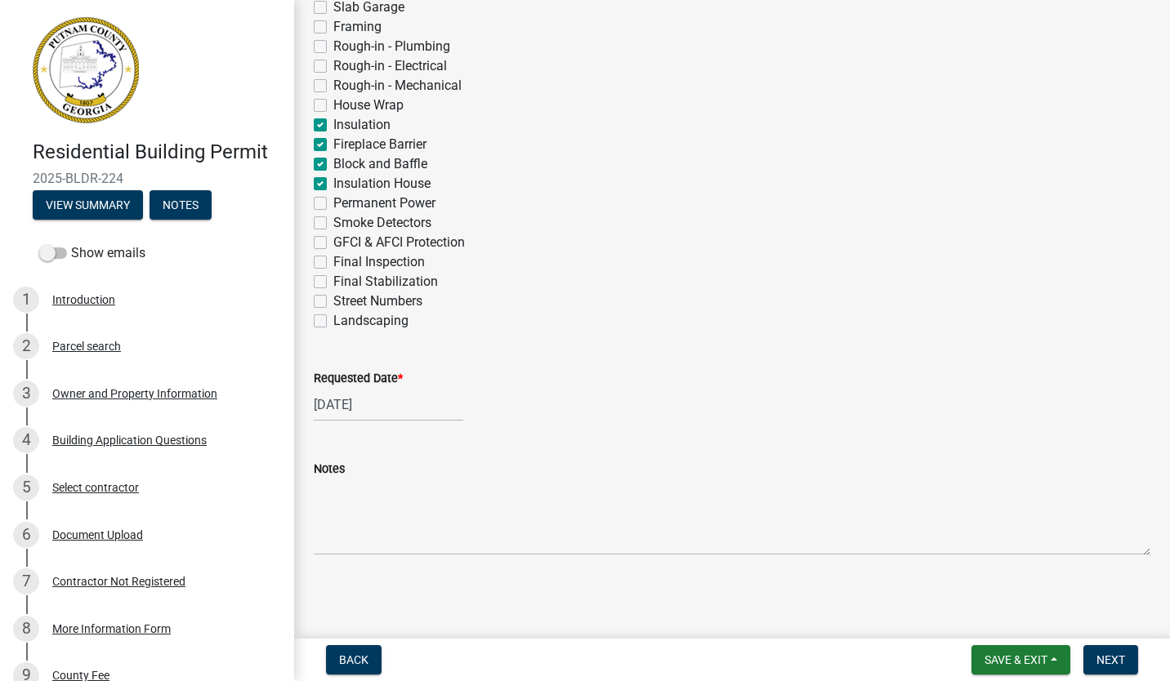
checkbox input "false"
checkbox input "true"
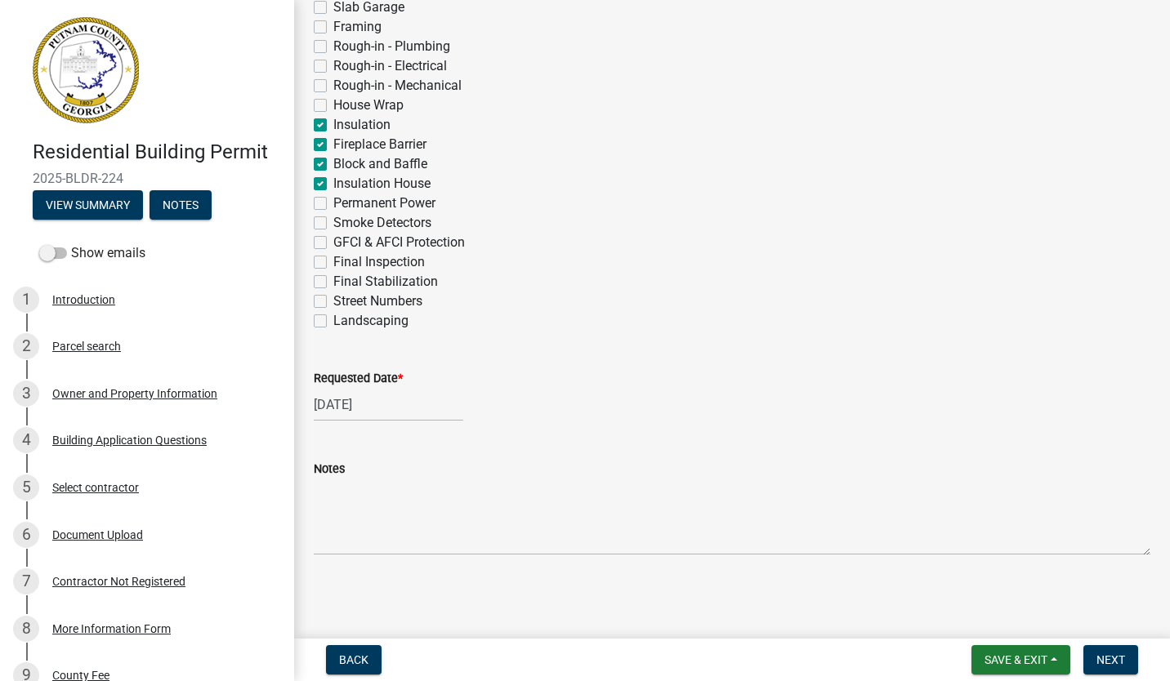
checkbox input "true"
checkbox input "false"
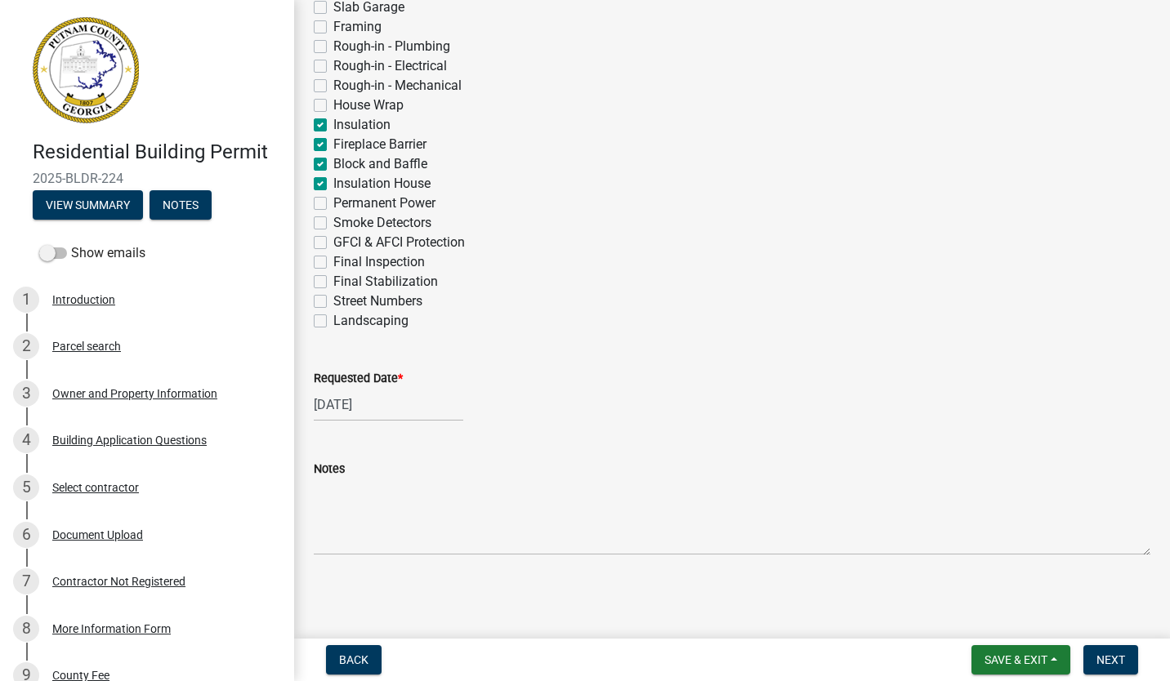
checkbox input "false"
click at [1121, 657] on span "Next" at bounding box center [1110, 659] width 29 height 13
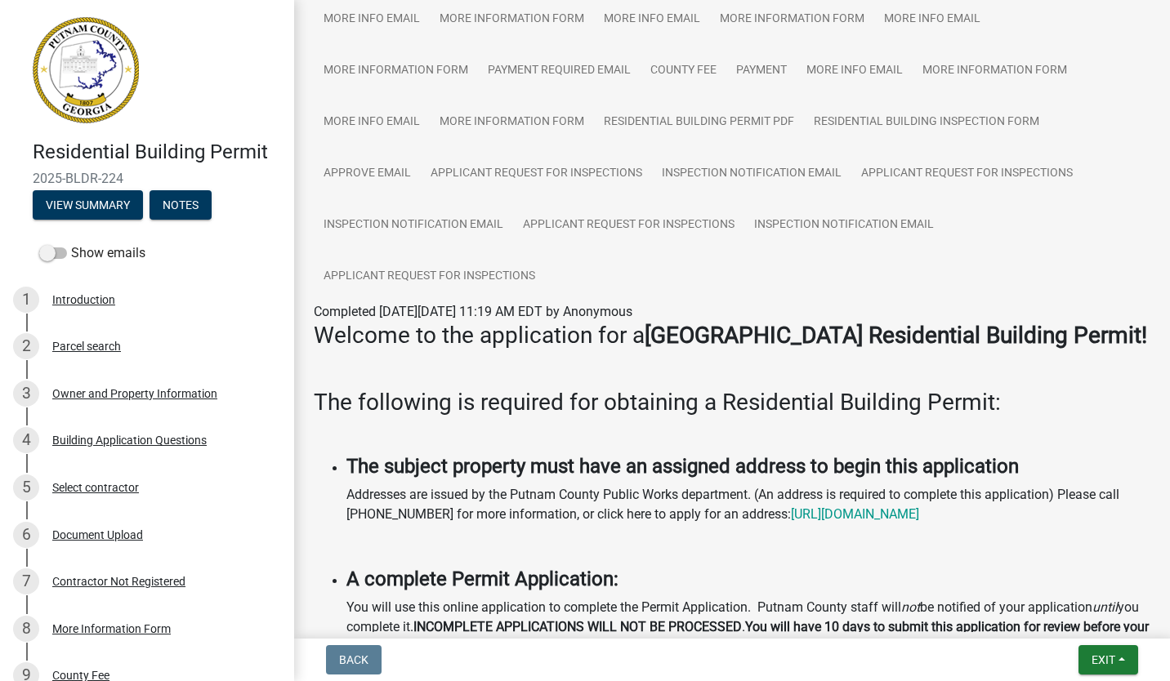
scroll to position [0, 0]
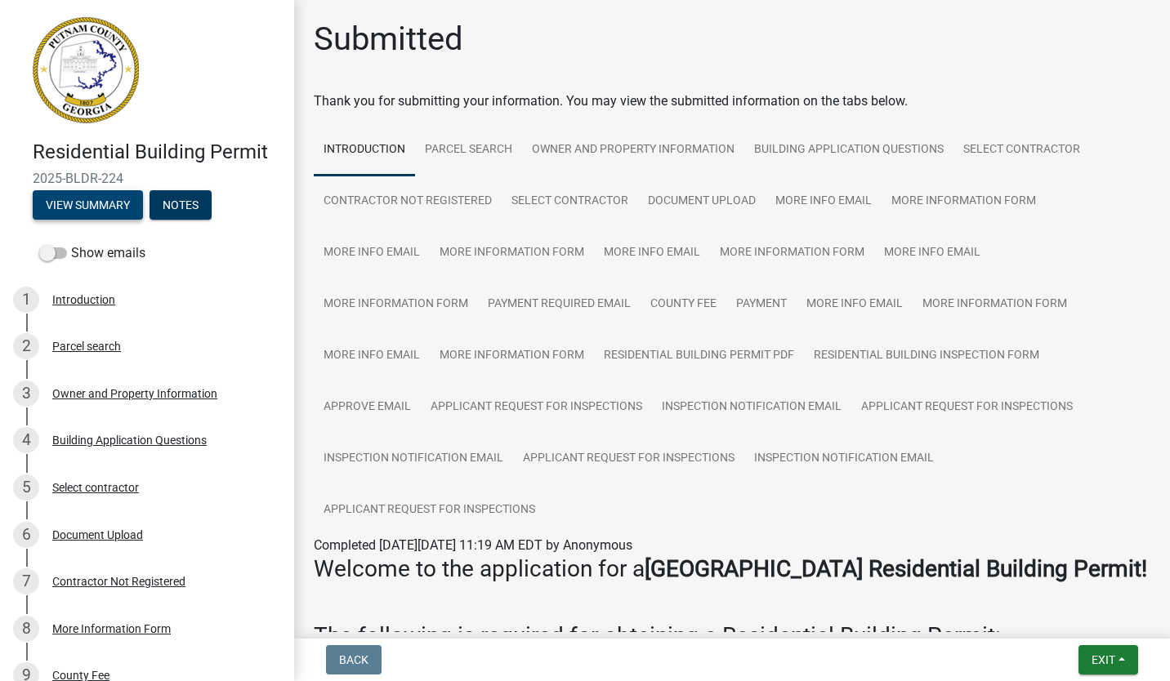
click at [109, 211] on button "View Summary" at bounding box center [88, 204] width 110 height 29
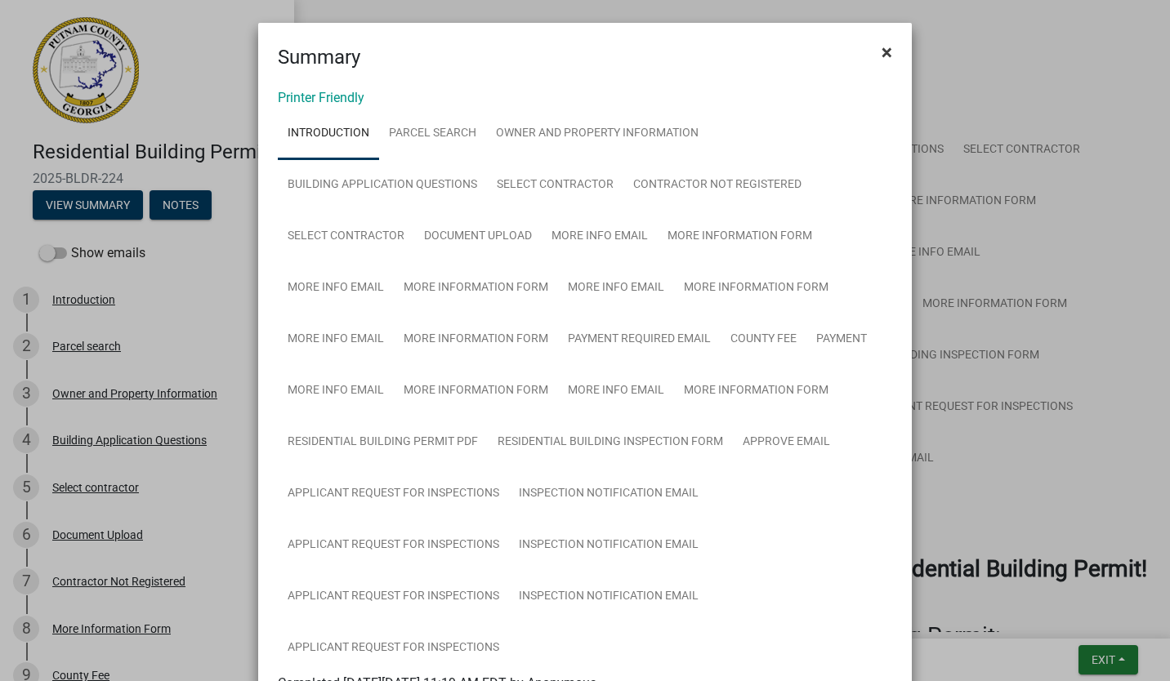
click at [881, 50] on span "×" at bounding box center [886, 52] width 11 height 23
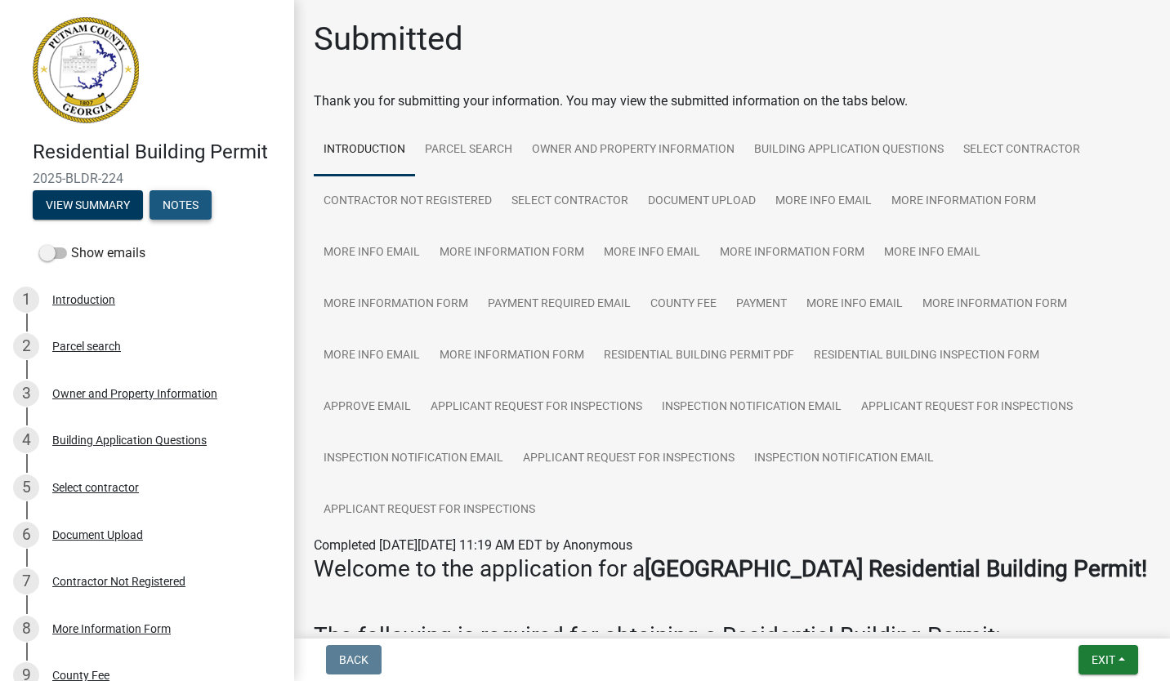
click at [184, 207] on button "Notes" at bounding box center [180, 204] width 62 height 29
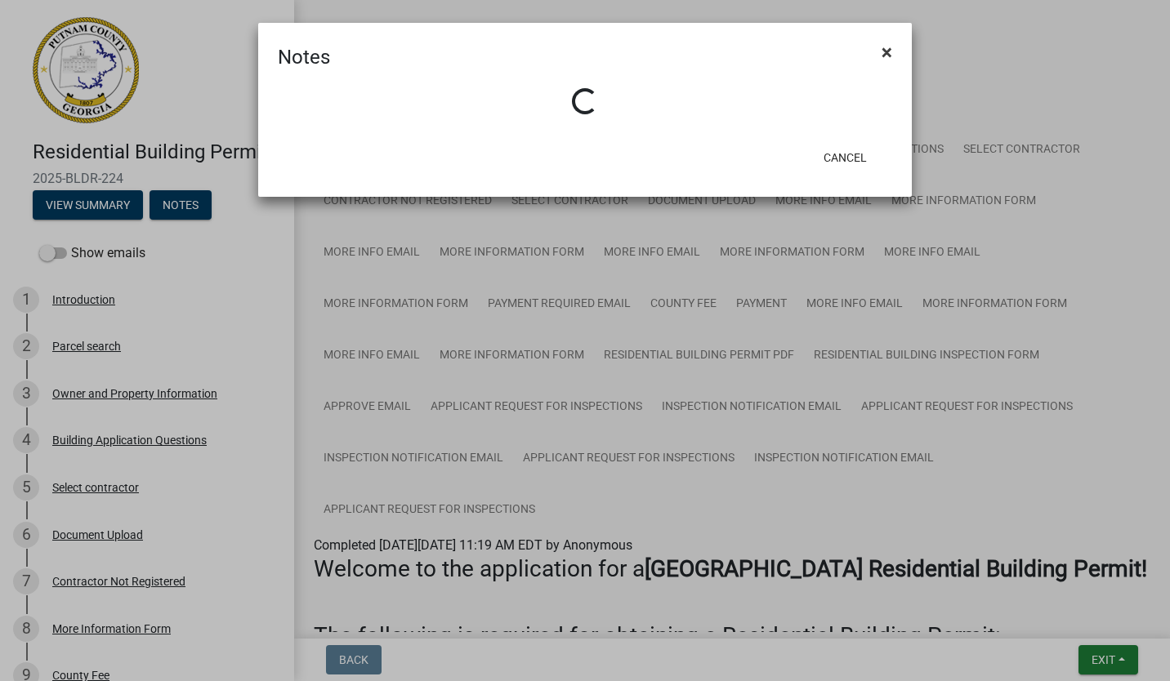
click at [882, 52] on span "×" at bounding box center [886, 52] width 11 height 23
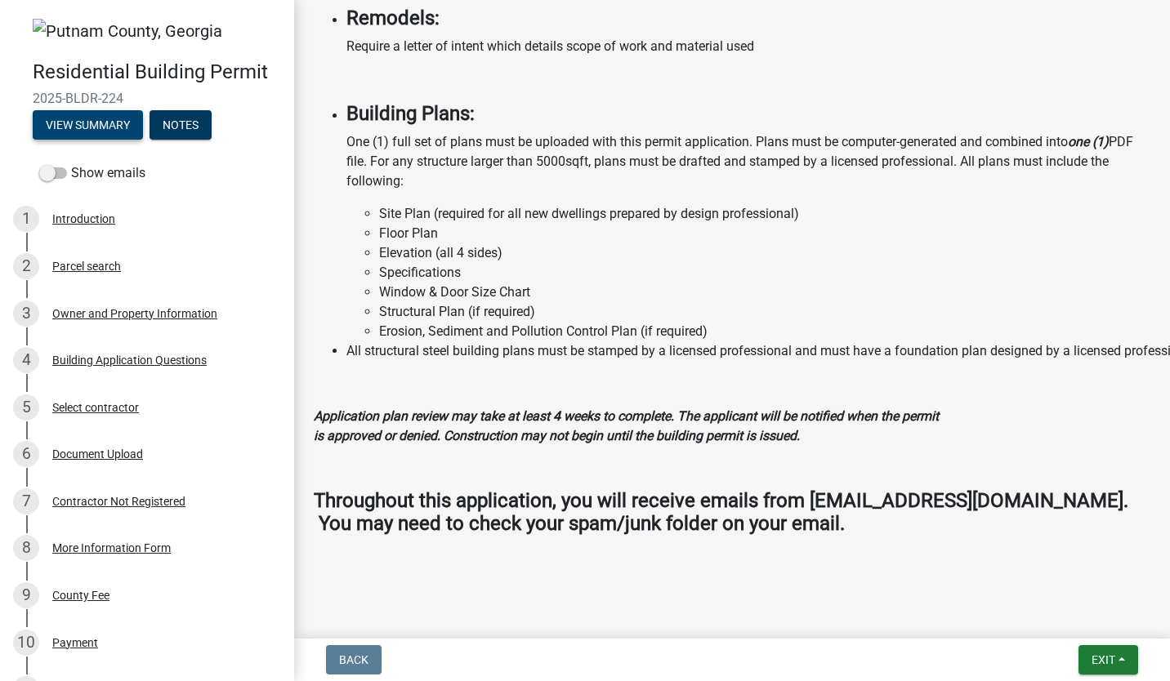
click at [111, 119] on button "View Summary" at bounding box center [88, 124] width 110 height 29
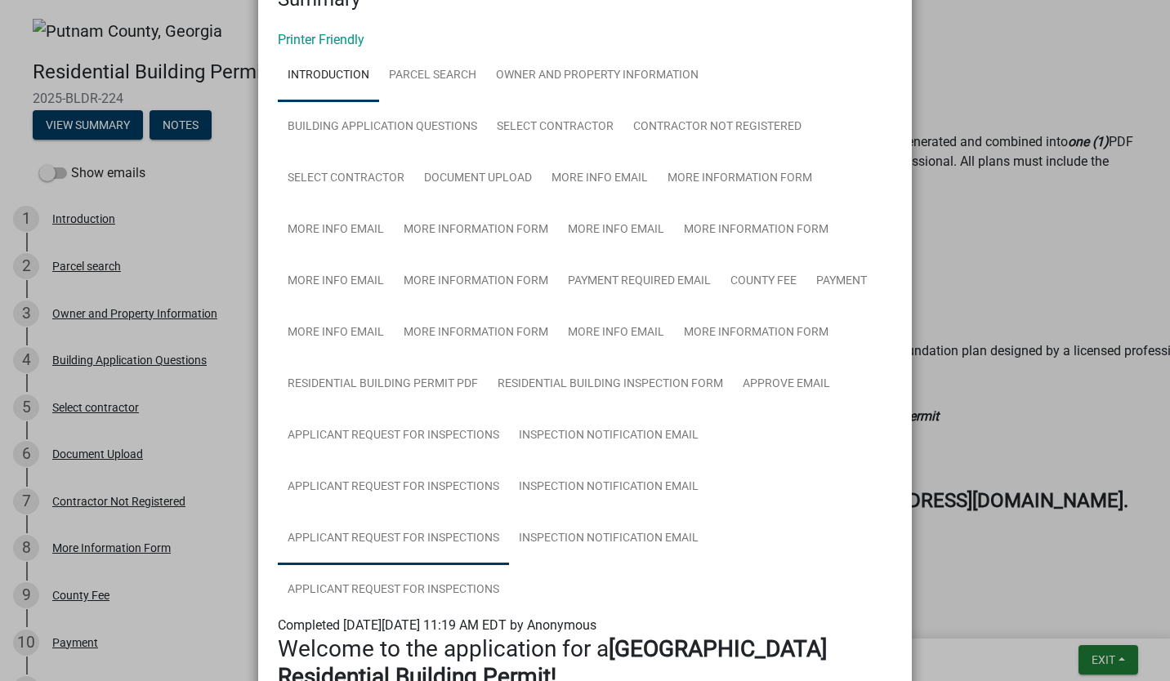
scroll to position [56, 0]
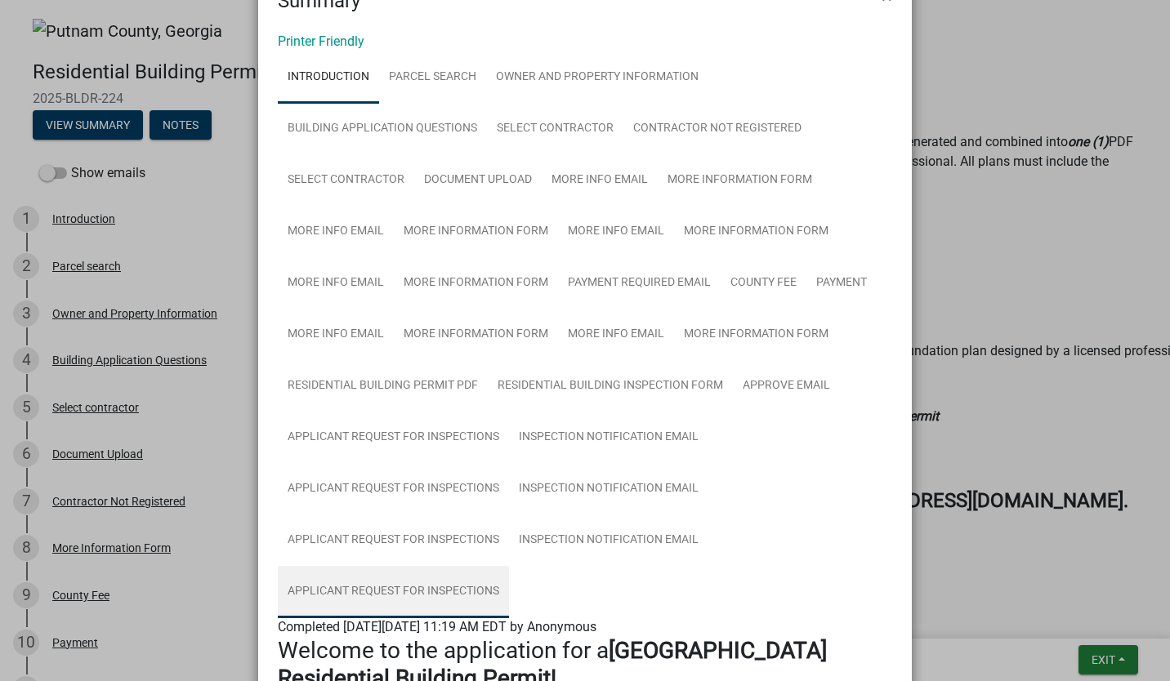
click at [403, 578] on link "Applicant Request for Inspections" at bounding box center [393, 592] width 231 height 52
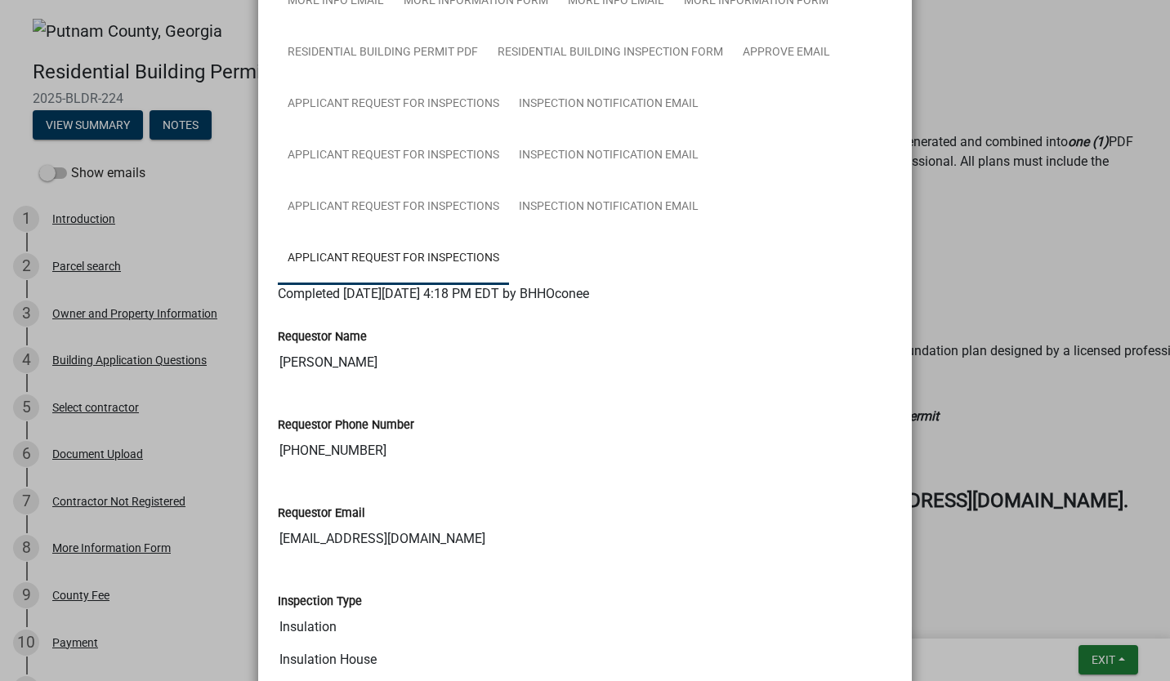
scroll to position [389, 0]
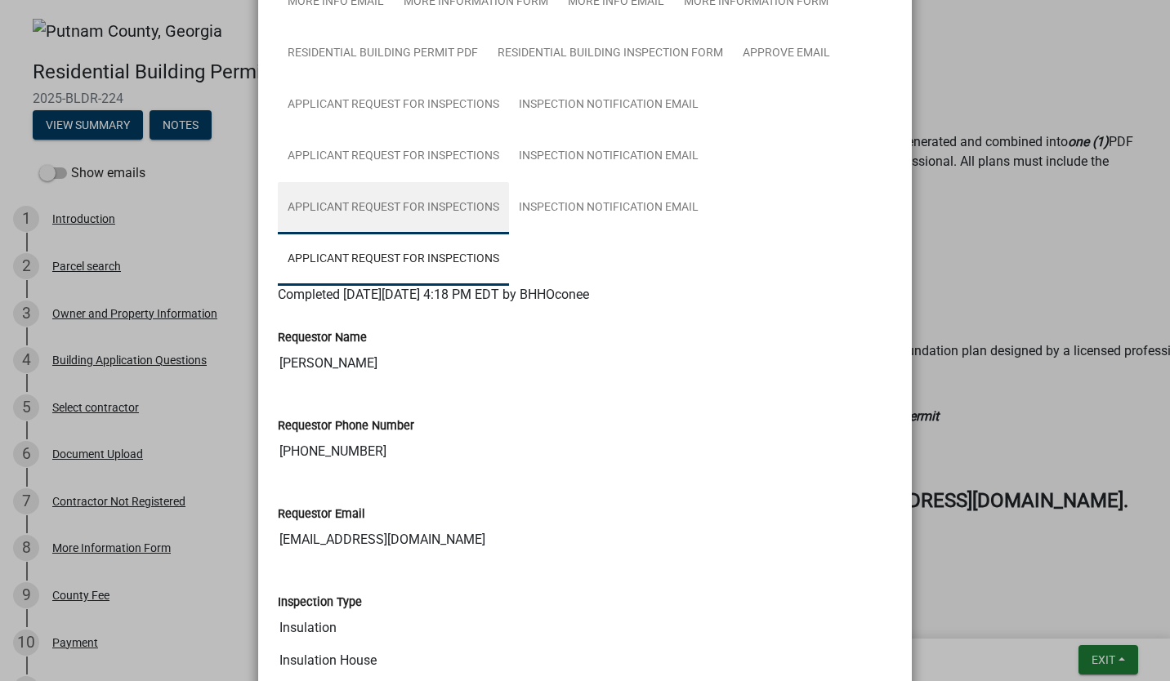
click at [430, 216] on link "Applicant Request for Inspections" at bounding box center [393, 208] width 231 height 52
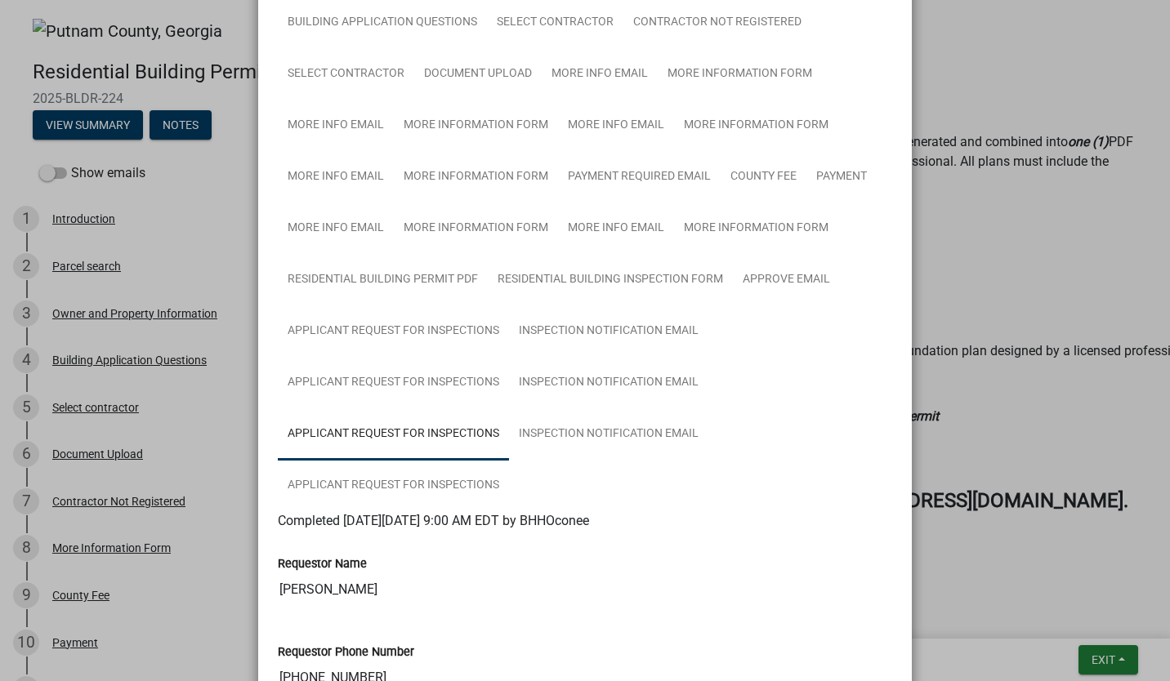
scroll to position [163, 0]
click at [417, 497] on link "Applicant Request for Inspections" at bounding box center [393, 486] width 231 height 52
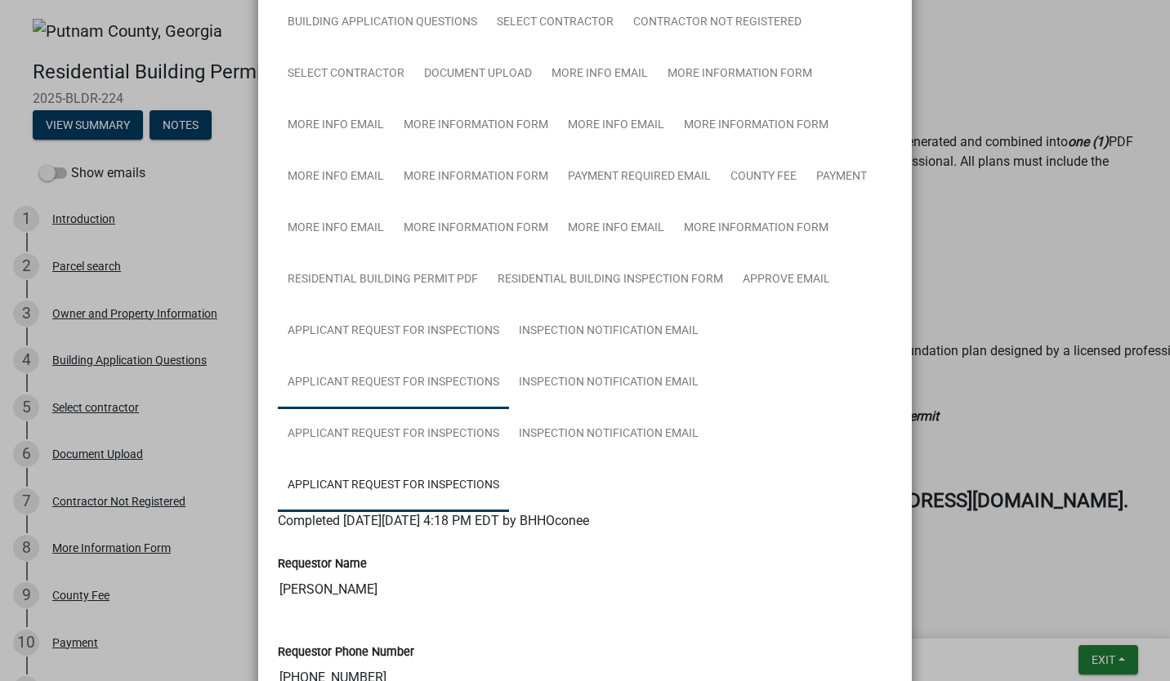
click at [384, 387] on link "Applicant Request for Inspections" at bounding box center [393, 383] width 231 height 52
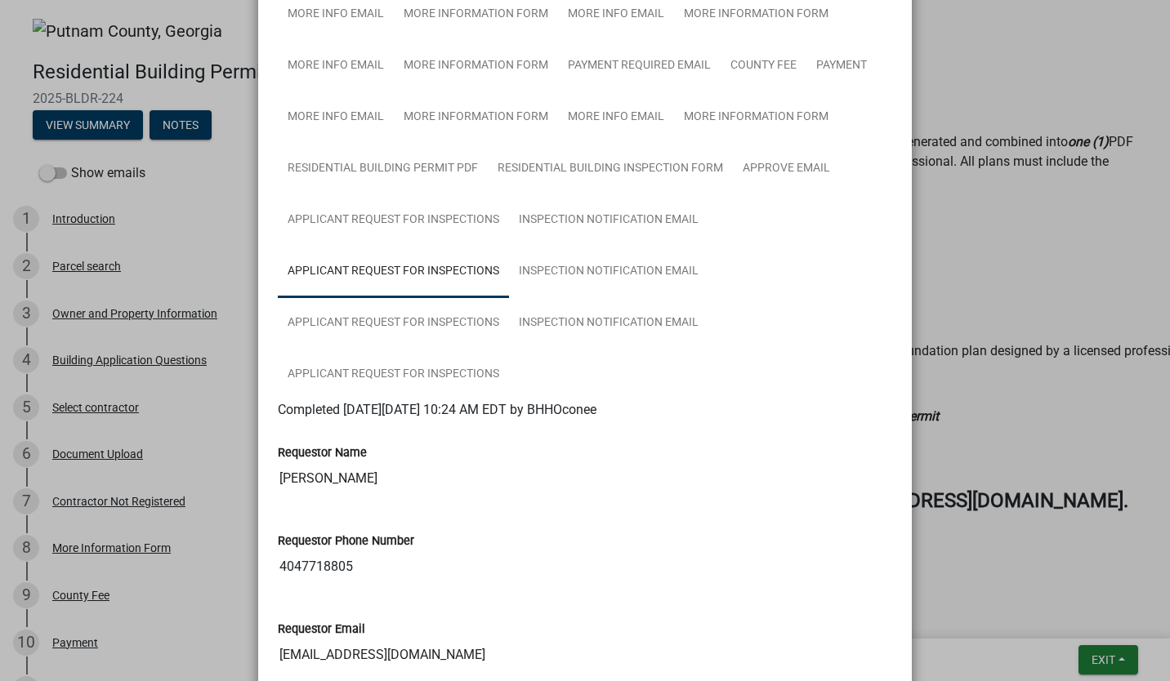
scroll to position [273, 0]
click at [402, 329] on link "Applicant Request for Inspections" at bounding box center [393, 324] width 231 height 52
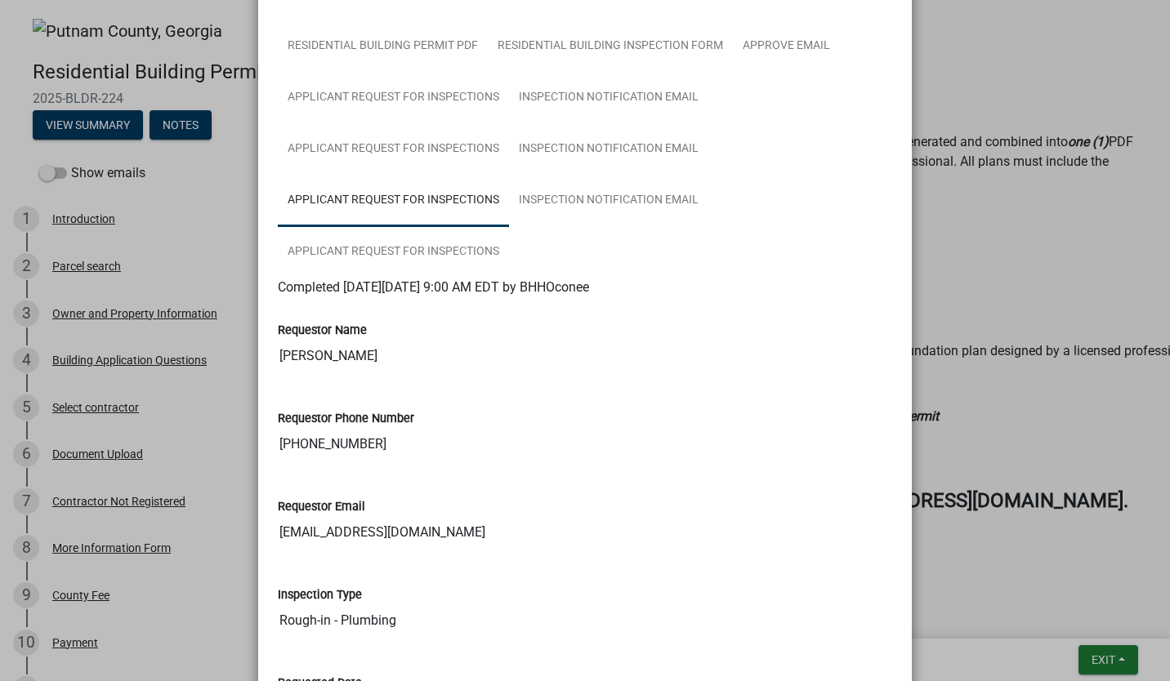
scroll to position [258, 0]
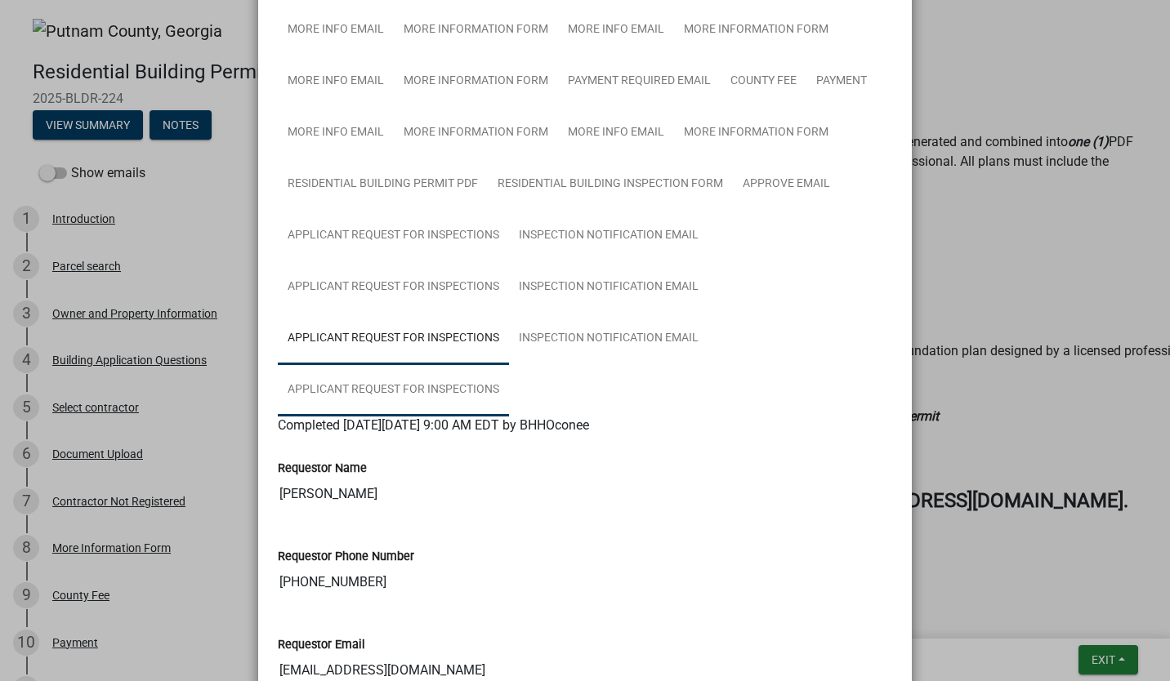
click at [399, 395] on link "Applicant Request for Inspections" at bounding box center [393, 390] width 231 height 52
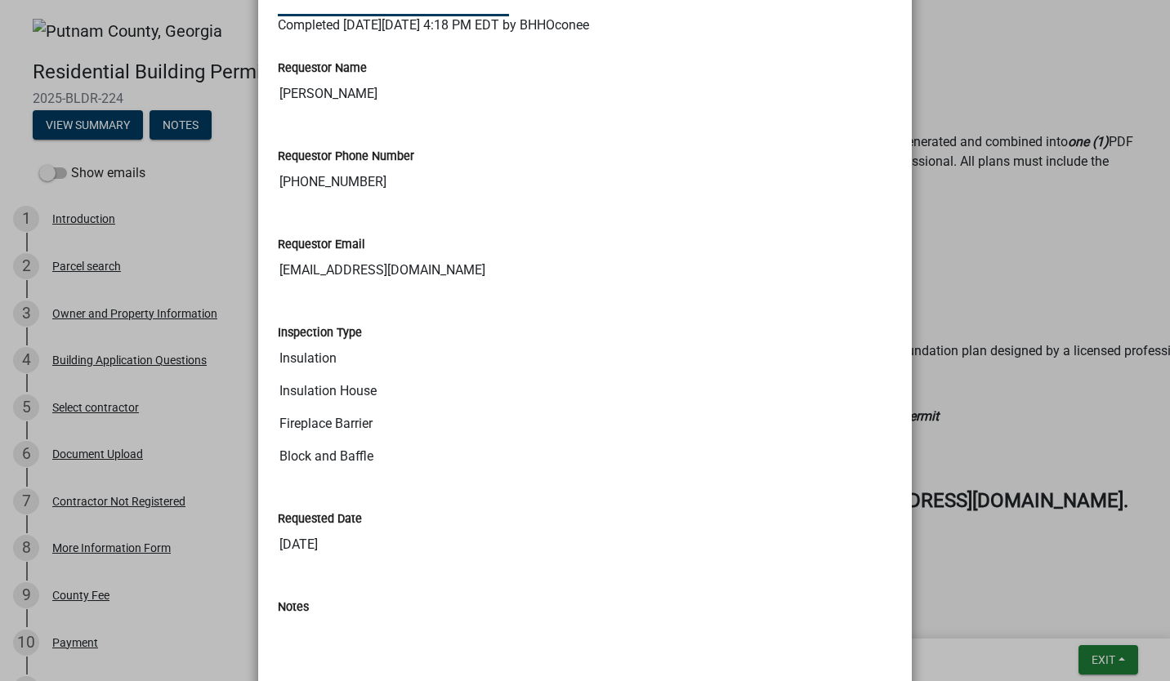
scroll to position [642, 0]
